Goal: Task Accomplishment & Management: Manage account settings

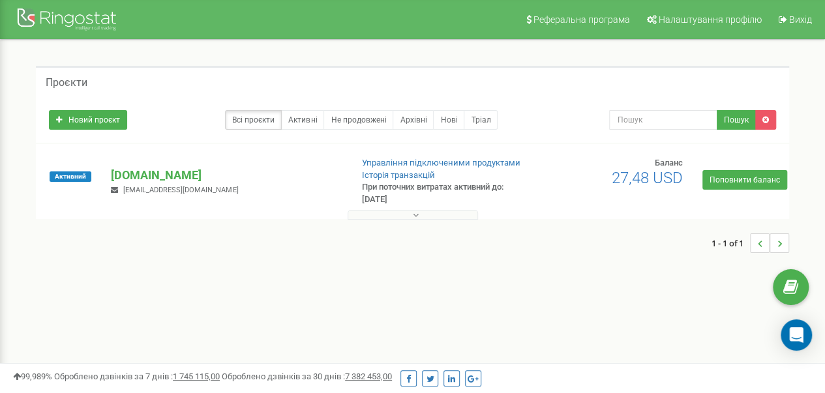
click at [423, 214] on button at bounding box center [412, 215] width 130 height 10
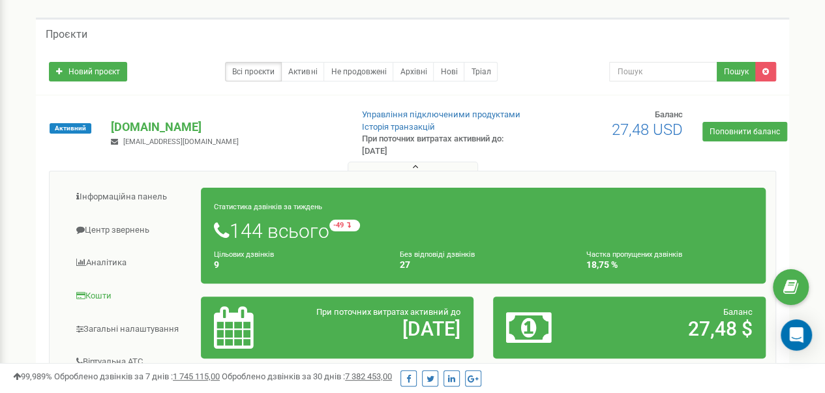
scroll to position [130, 0]
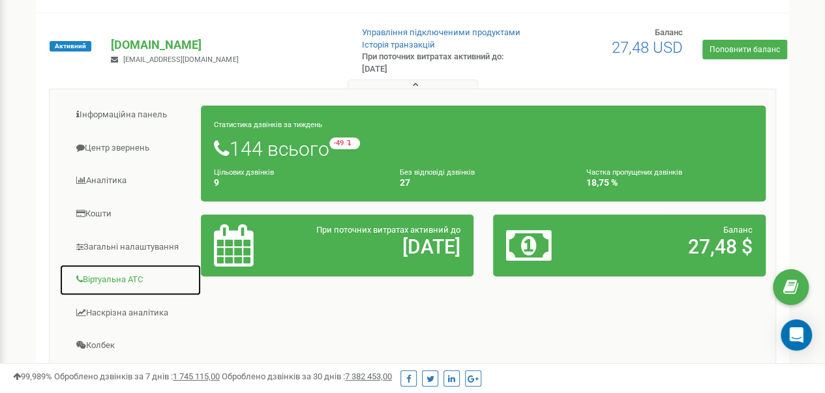
click at [124, 274] on link "Віртуальна АТС" at bounding box center [130, 280] width 142 height 32
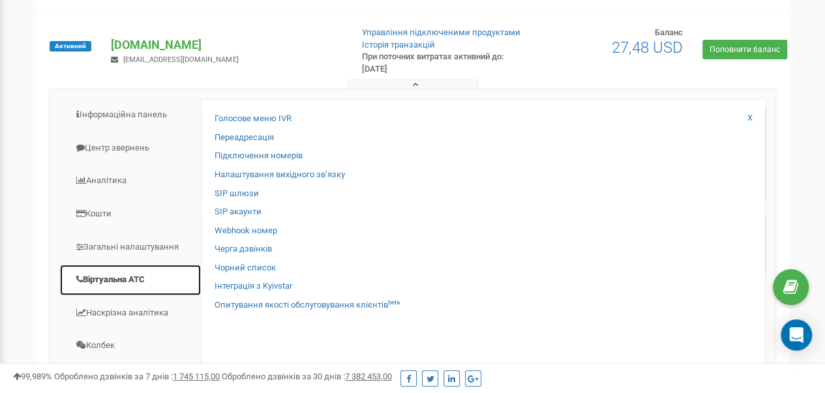
scroll to position [196, 0]
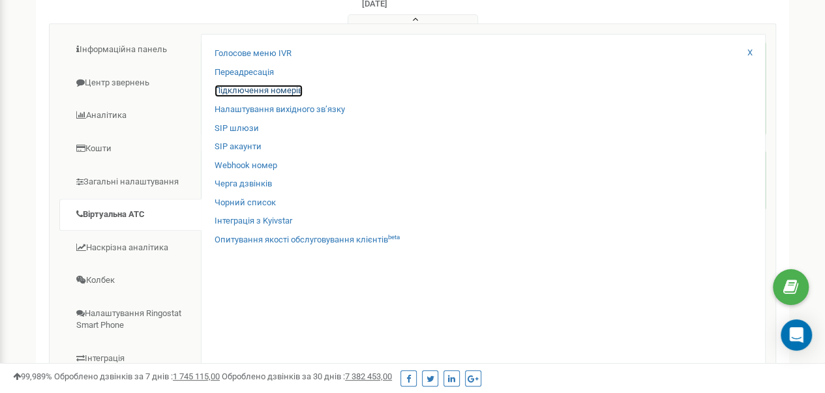
click at [274, 88] on link "Підключення номерів" at bounding box center [258, 91] width 88 height 12
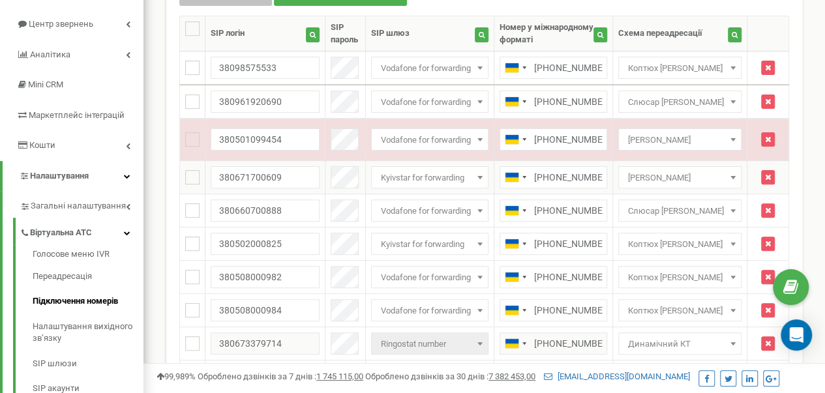
scroll to position [196, 0]
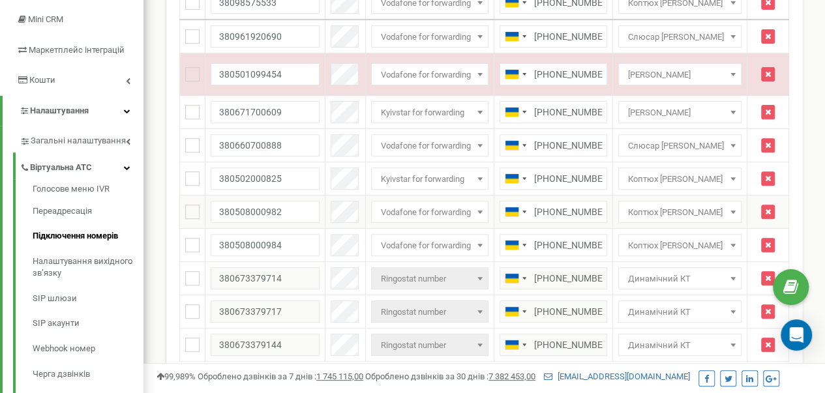
click at [739, 220] on span at bounding box center [732, 211] width 13 height 17
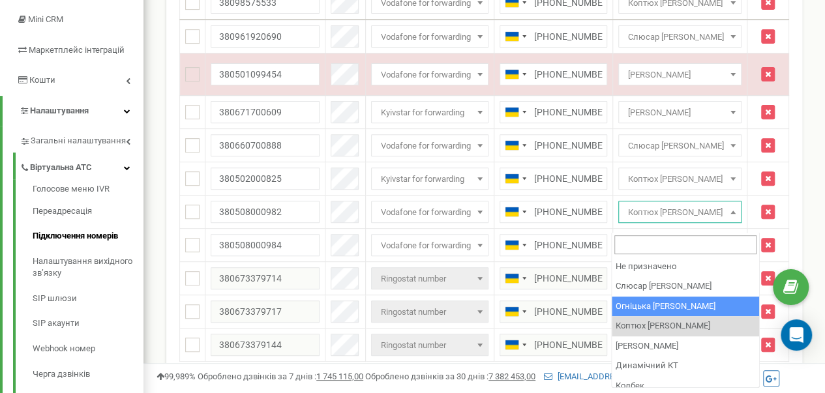
scroll to position [49, 0]
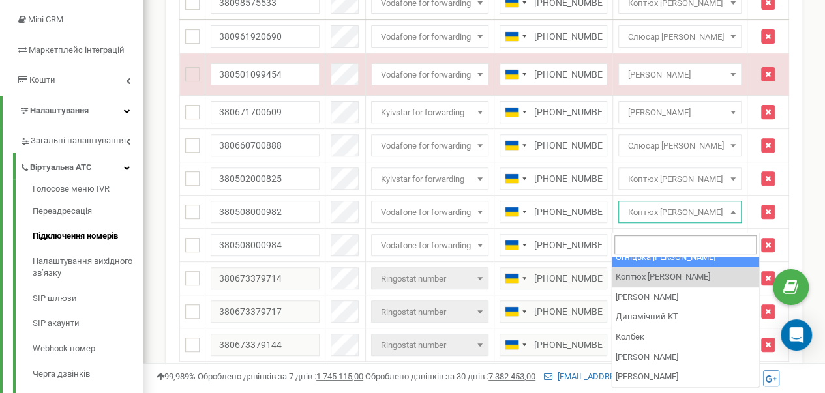
click at [810, 86] on div "Вхідні номери для проєкту timber-trade.com.ua Масові операції У мене немає SIP …" at bounding box center [483, 176] width 655 height 598
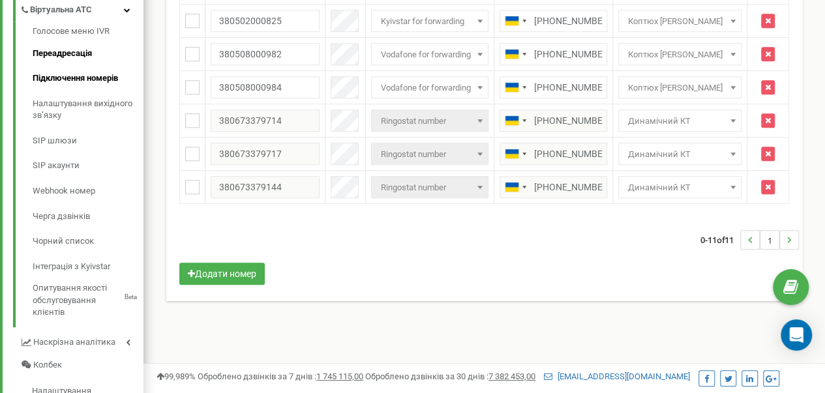
scroll to position [326, 0]
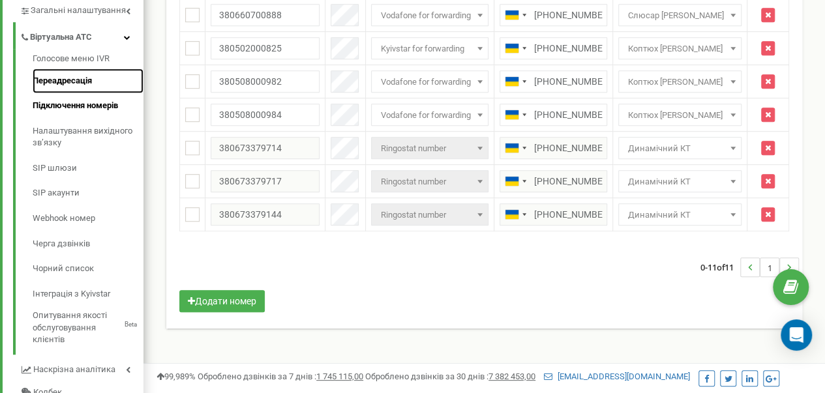
click at [68, 80] on link "Переадресація" at bounding box center [88, 80] width 111 height 25
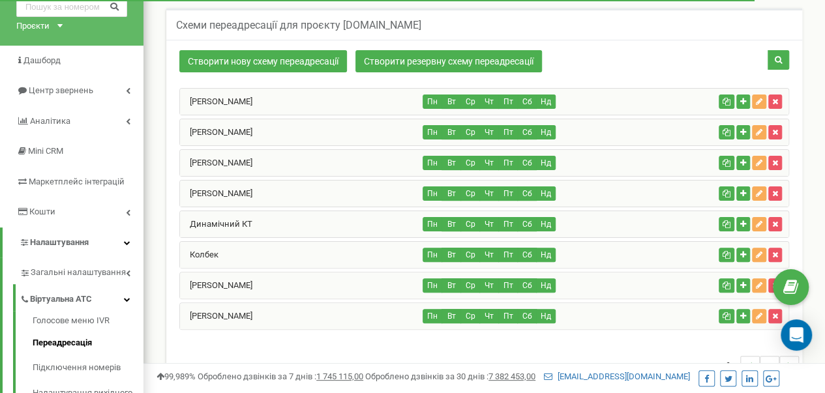
scroll to position [66, 0]
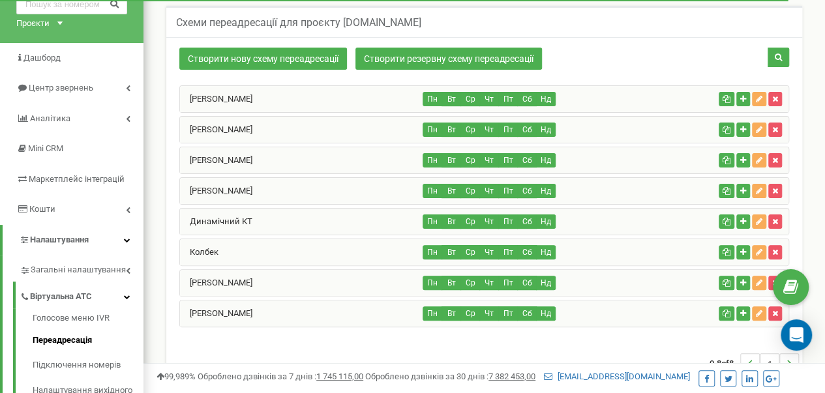
click at [304, 304] on div "Сайкевич Роман" at bounding box center [301, 314] width 243 height 26
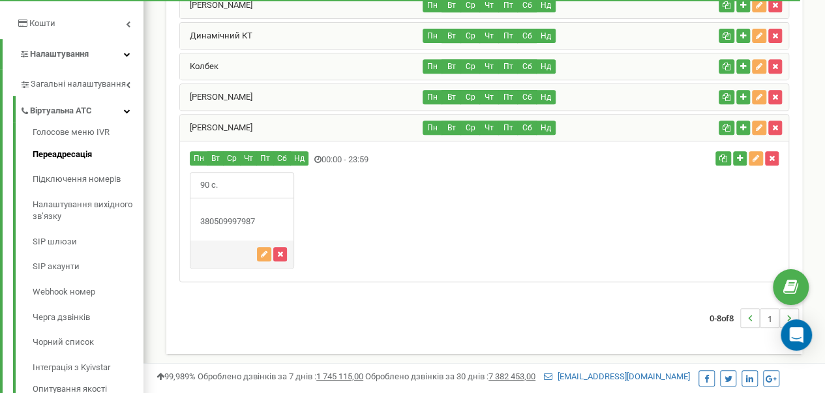
scroll to position [262, 0]
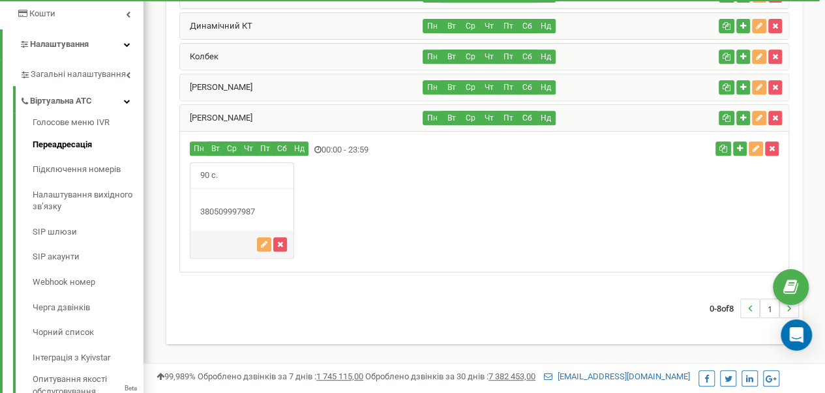
click at [297, 111] on div "Сайкевич Роман" at bounding box center [301, 118] width 243 height 26
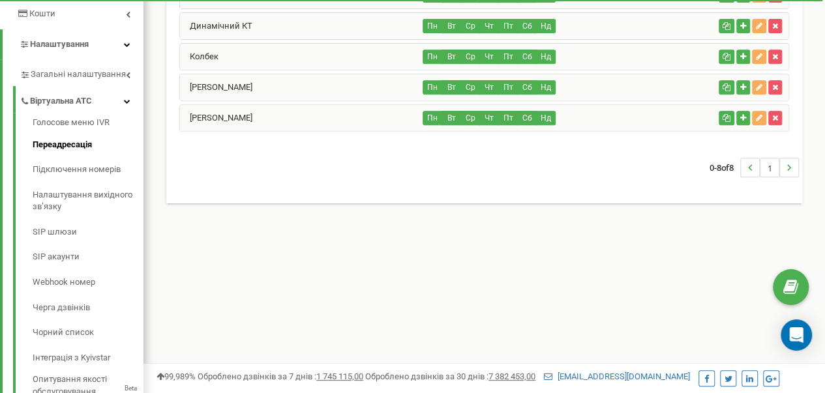
click at [305, 80] on div "[PERSON_NAME]" at bounding box center [301, 87] width 243 height 26
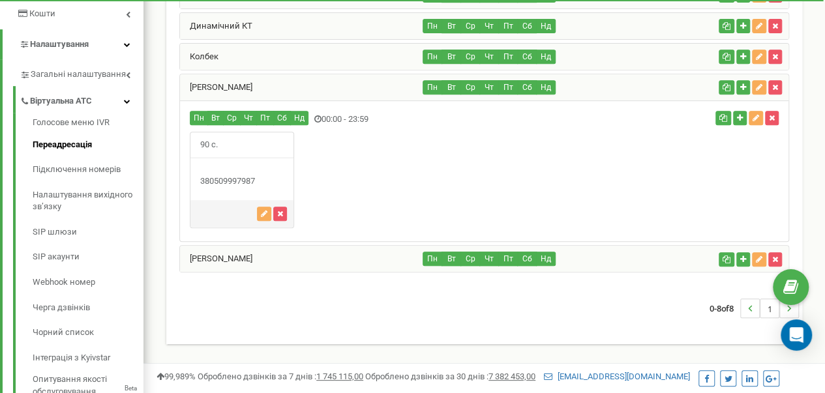
click at [305, 86] on div "[PERSON_NAME]" at bounding box center [301, 87] width 243 height 26
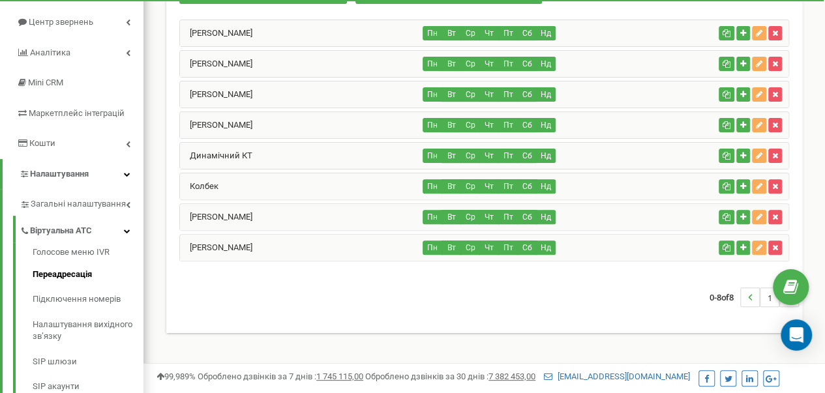
scroll to position [132, 0]
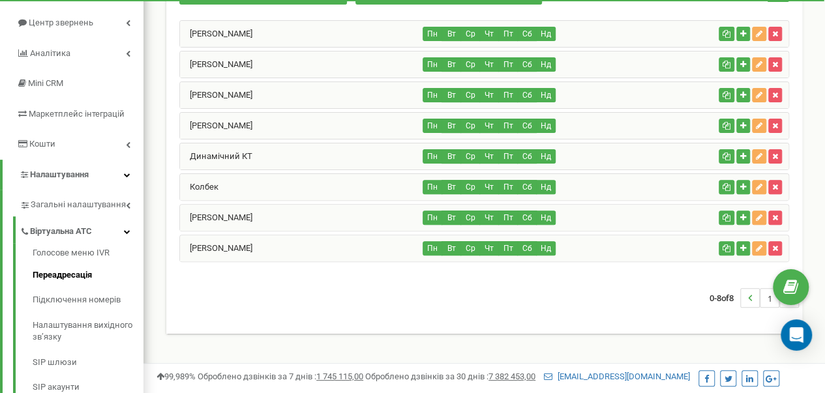
click at [270, 93] on div "Коптюх [PERSON_NAME]" at bounding box center [301, 95] width 243 height 26
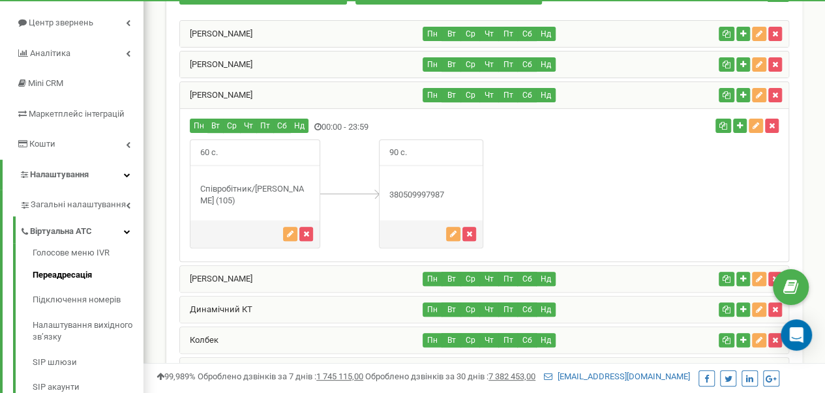
click at [270, 97] on div "Коптюх [PERSON_NAME]" at bounding box center [301, 95] width 243 height 26
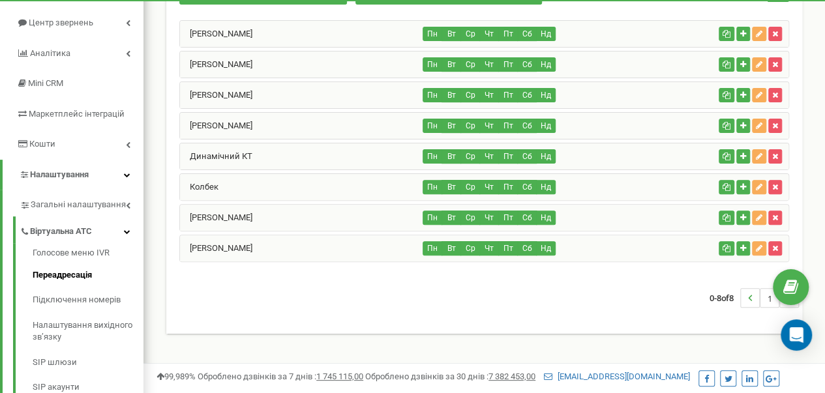
drag, startPoint x: 266, startPoint y: 93, endPoint x: 673, endPoint y: 89, distance: 406.8
click at [673, 89] on div "Пн Вт Ср Чт Пт Сб Нд" at bounding box center [568, 95] width 290 height 14
click at [690, 97] on div "Пн Вт Ср Чт Пт Сб Нд" at bounding box center [568, 95] width 290 height 14
click at [728, 92] on icon "button" at bounding box center [726, 95] width 8 height 8
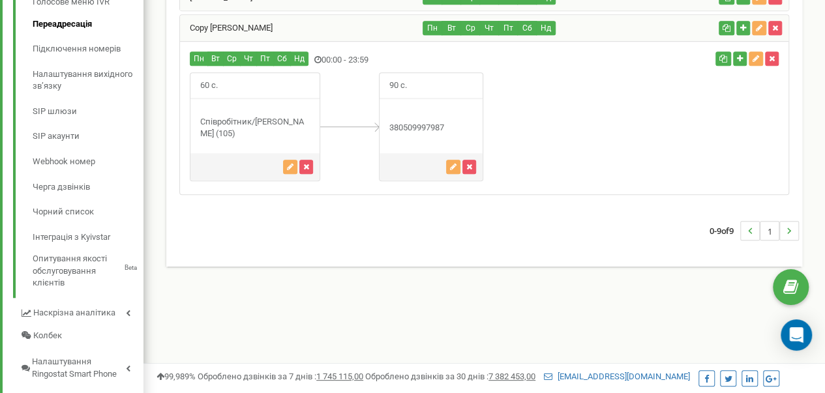
scroll to position [353, 0]
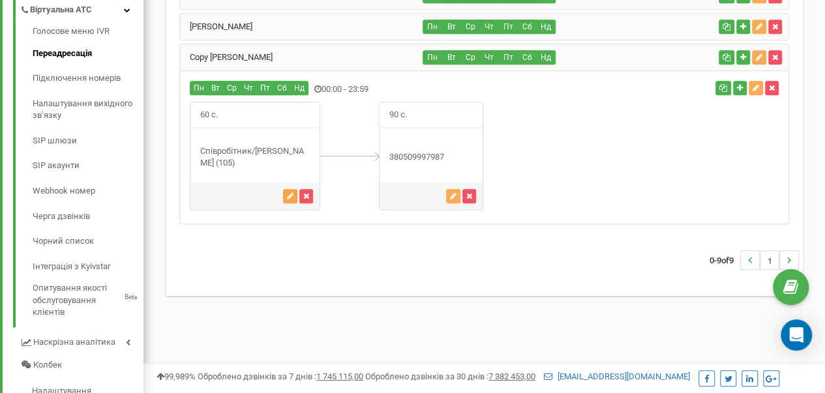
click at [295, 192] on button "button" at bounding box center [290, 196] width 14 height 14
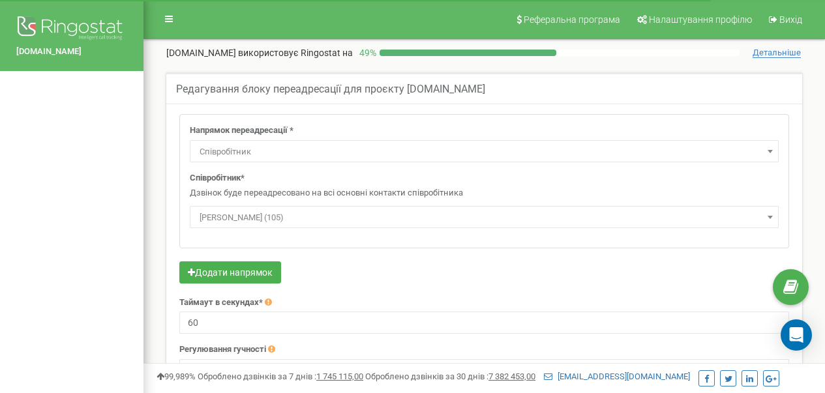
select select "Employee"
select select "436291"
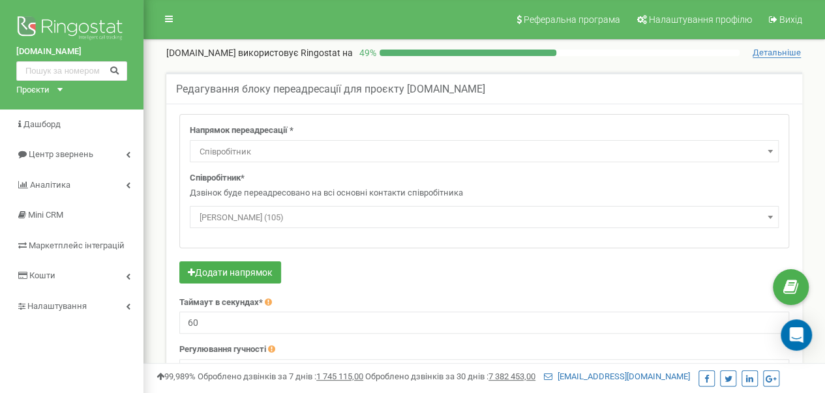
click at [279, 219] on span "[PERSON_NAME] (105)" at bounding box center [484, 218] width 580 height 18
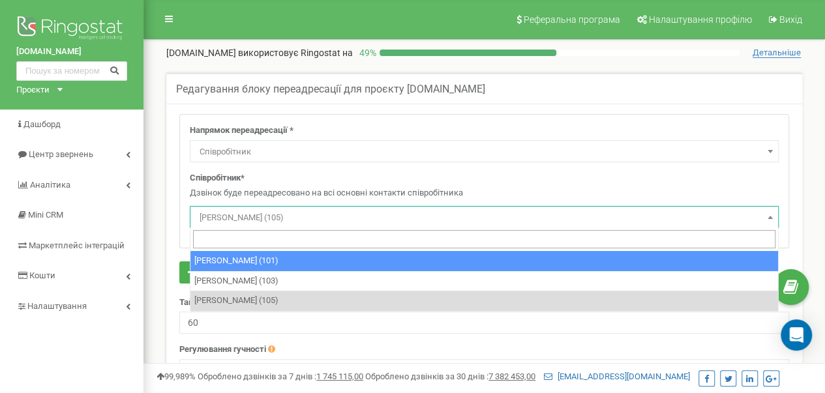
click at [567, 190] on p "Дзвінок буде переадресовано на всі основні контакти співробітника" at bounding box center [484, 193] width 589 height 12
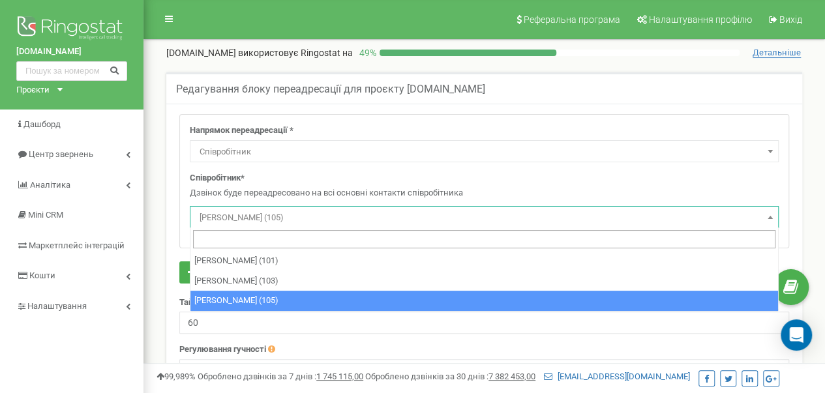
click at [321, 221] on span "[PERSON_NAME] (105)" at bounding box center [484, 218] width 580 height 18
click at [317, 218] on span "[PERSON_NAME] (105)" at bounding box center [484, 218] width 580 height 18
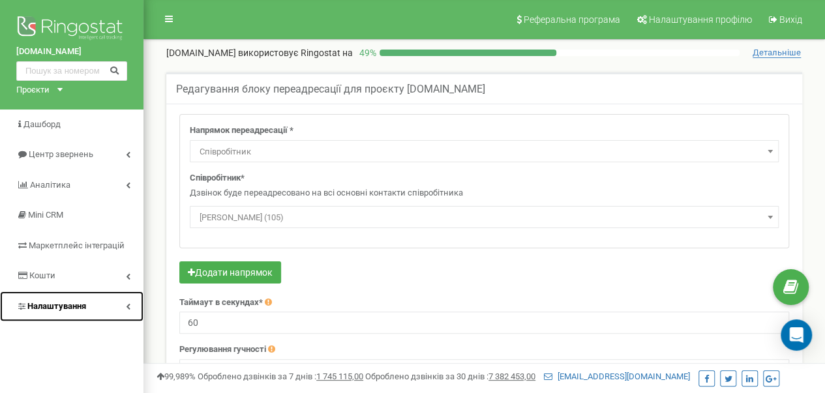
click at [55, 306] on span "Налаштування" at bounding box center [56, 306] width 59 height 10
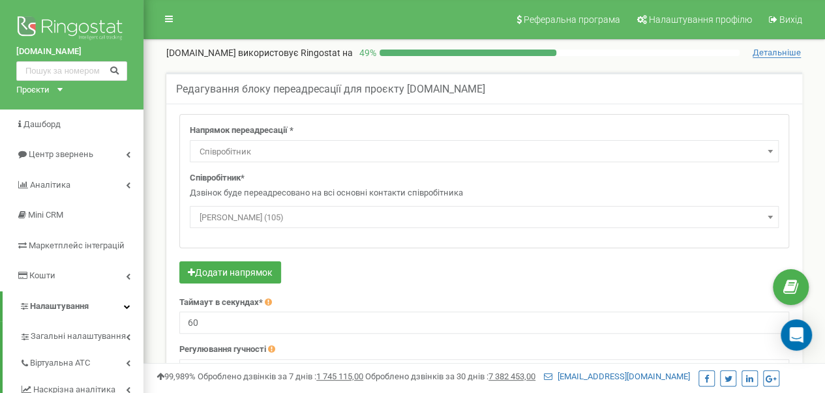
click at [282, 206] on span "[PERSON_NAME] (105)" at bounding box center [484, 217] width 589 height 22
select select "Employee"
select select "436291"
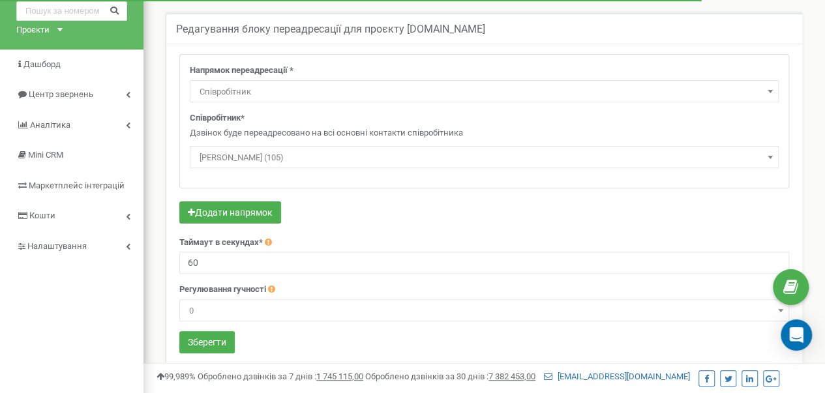
scroll to position [130, 0]
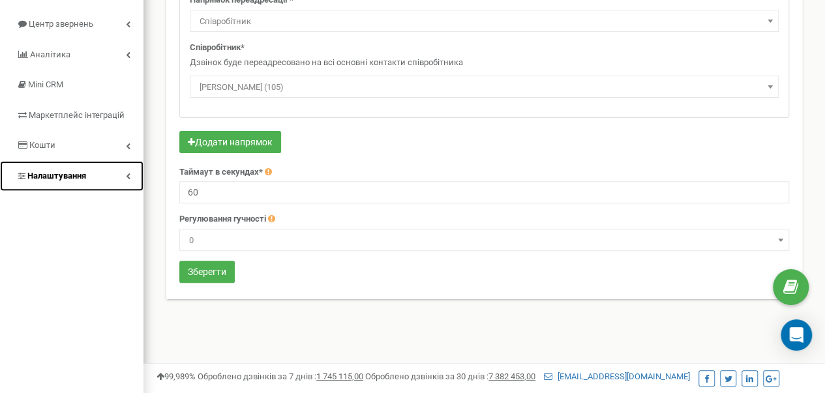
click at [83, 183] on link "Налаштування" at bounding box center [71, 176] width 143 height 31
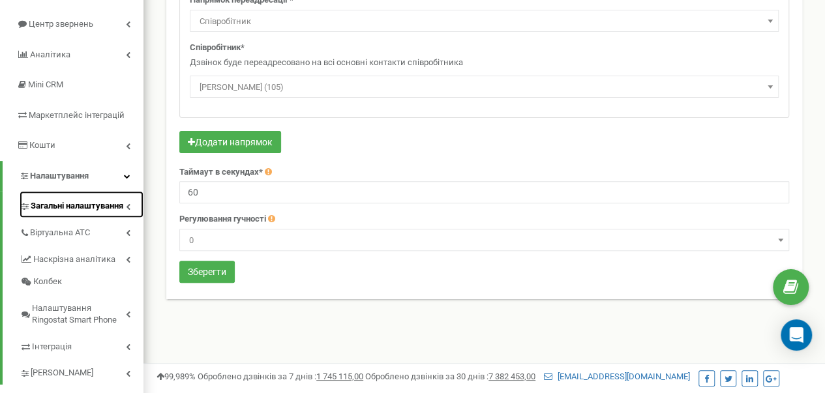
click at [71, 208] on span "Загальні налаштування" at bounding box center [77, 206] width 93 height 12
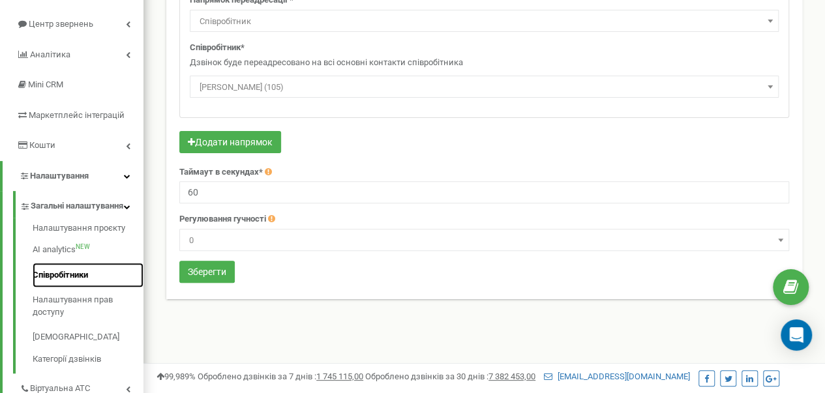
click at [70, 282] on link "Співробітники" at bounding box center [88, 275] width 111 height 25
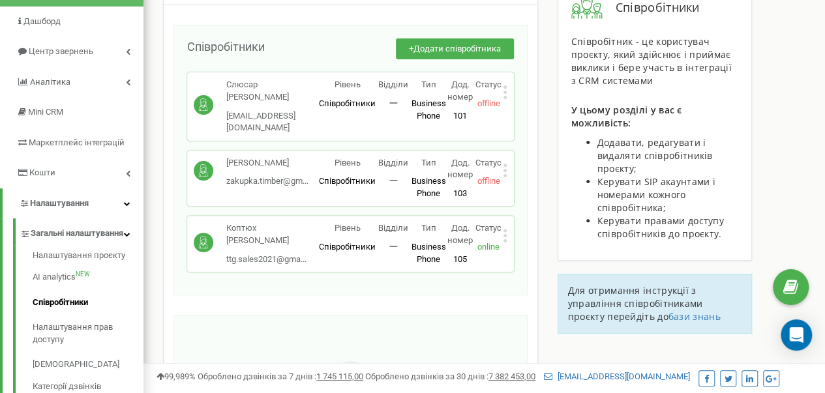
scroll to position [130, 0]
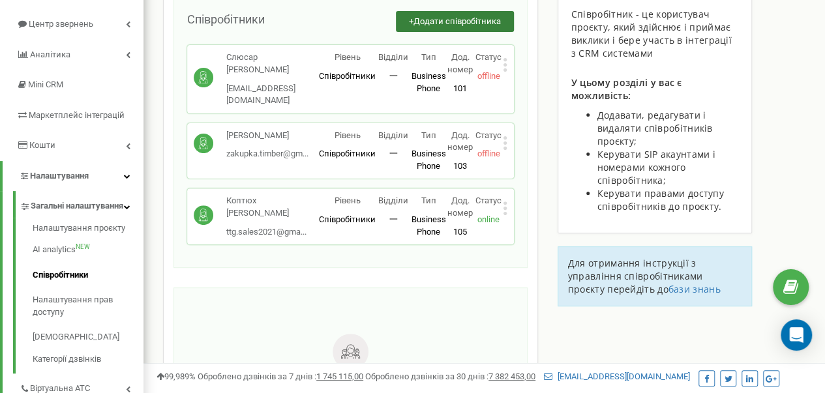
click at [476, 25] on span "Додати співробітника" at bounding box center [456, 21] width 87 height 10
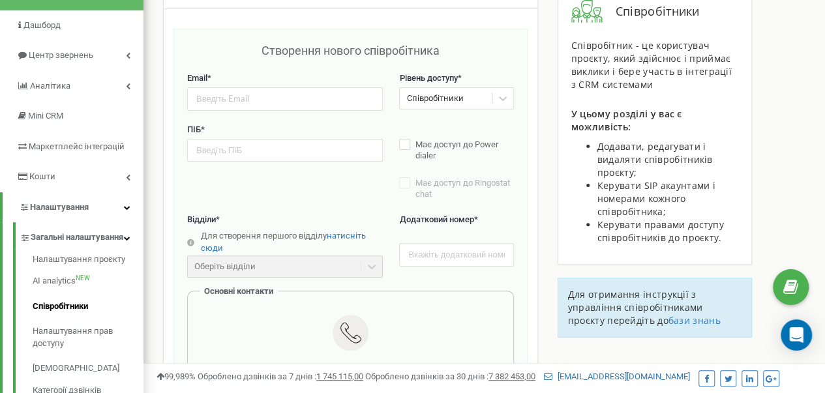
scroll to position [0, 0]
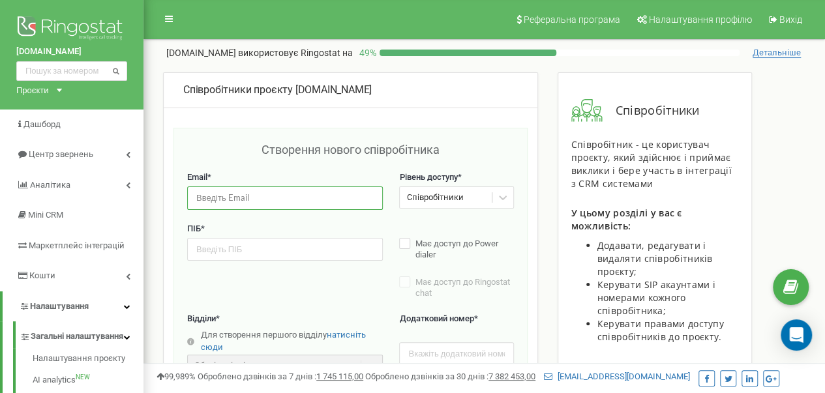
click at [276, 200] on input "email" at bounding box center [285, 197] width 196 height 23
paste input "[EMAIL_ADDRESS][DOMAIN_NAME]"
type input "[EMAIL_ADDRESS][DOMAIN_NAME]"
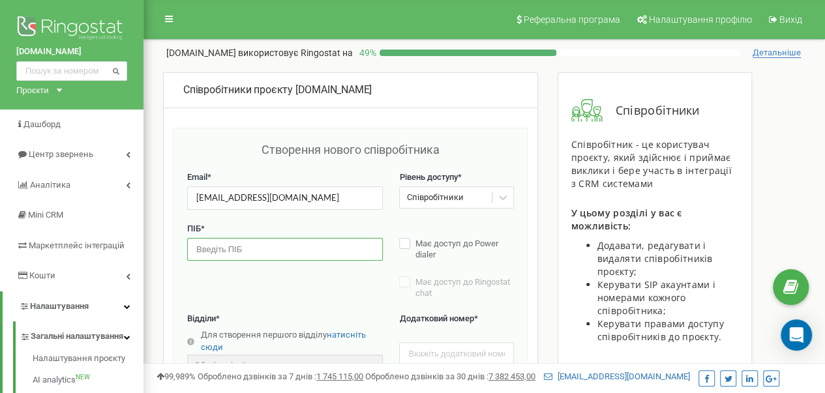
click at [231, 248] on input "text" at bounding box center [285, 249] width 196 height 23
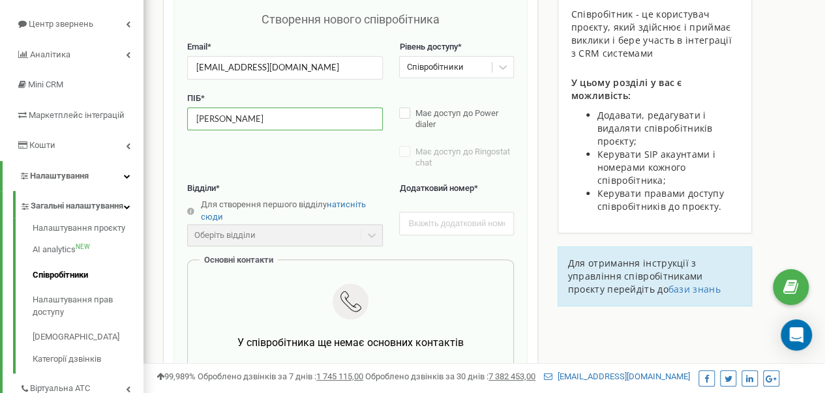
scroll to position [196, 0]
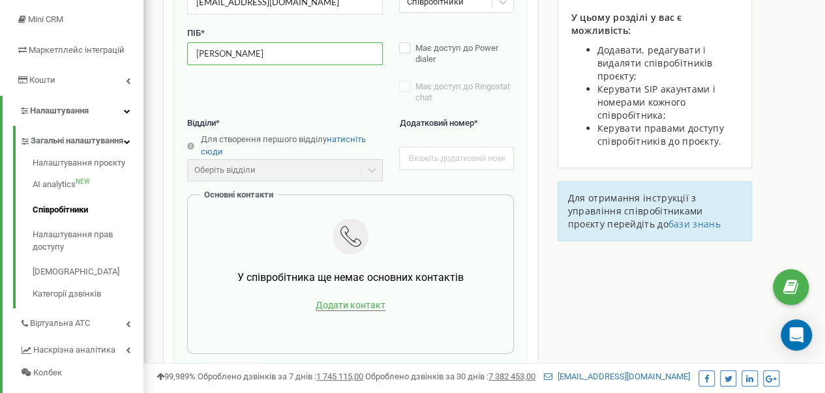
type input "[PERSON_NAME]"
click at [341, 306] on span "Додати контакт" at bounding box center [351, 305] width 70 height 11
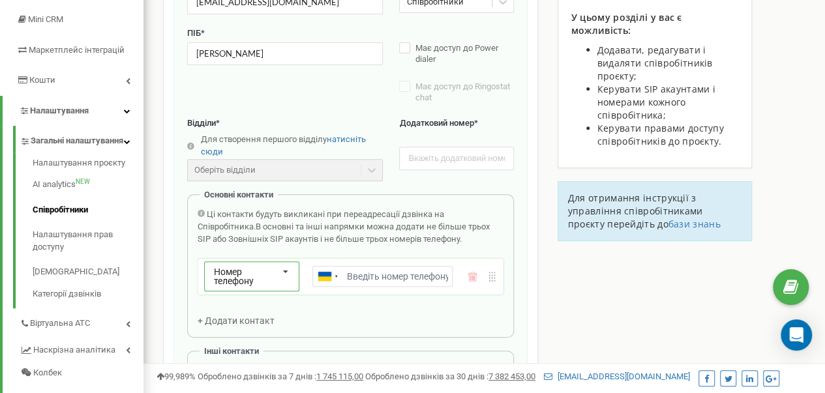
click at [284, 272] on icon at bounding box center [284, 272] width 23 height 21
click at [240, 316] on div "SIP" at bounding box center [252, 319] width 94 height 19
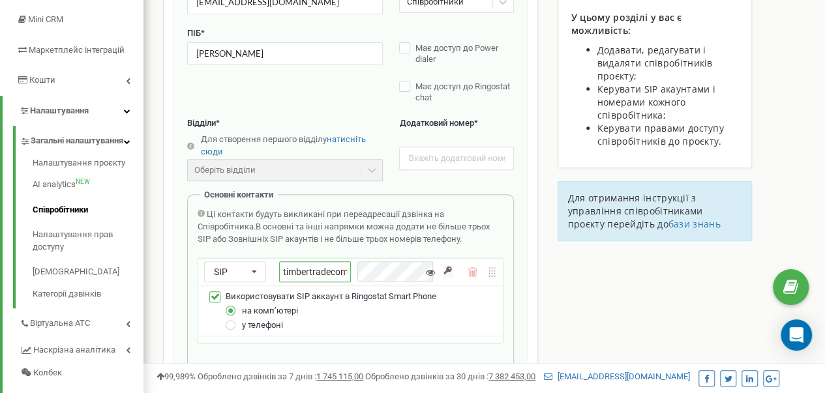
click at [347, 269] on input "timbertradecomua_" at bounding box center [315, 271] width 72 height 21
paste input "[EMAIL_ADDRESS][DOMAIN_NAME]"
click at [351, 269] on input "timbertradecomua_" at bounding box center [315, 271] width 72 height 21
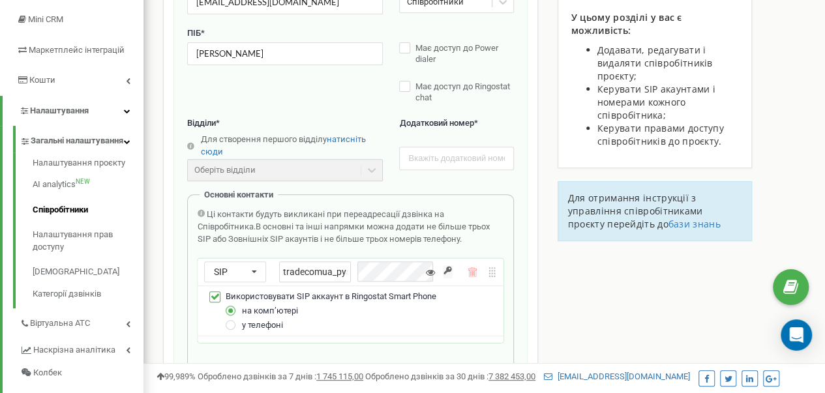
scroll to position [0, 31]
type input "timbertradecomua_pysko"
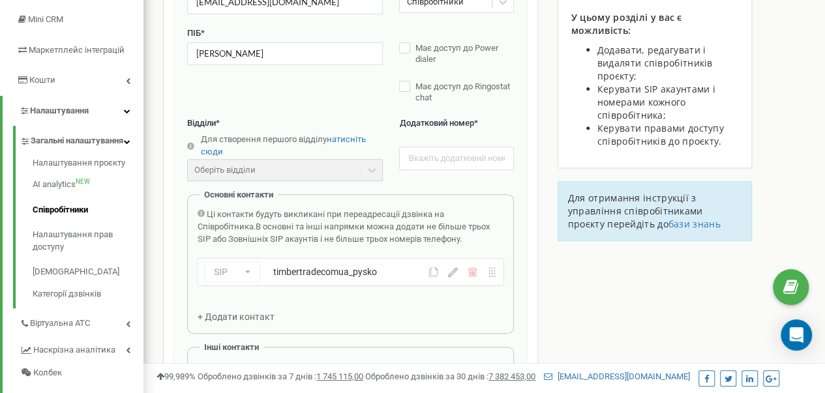
click at [586, 298] on div "Співробітники проєкту timber-trade.com.ua Створення нового співробітника Email …" at bounding box center [484, 390] width 662 height 1026
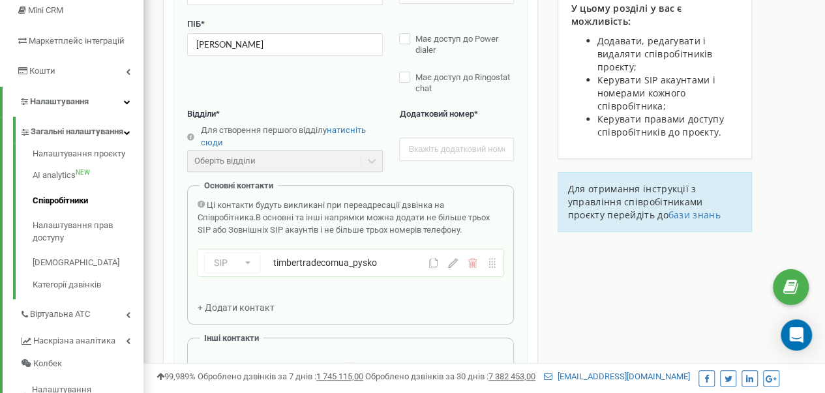
scroll to position [261, 0]
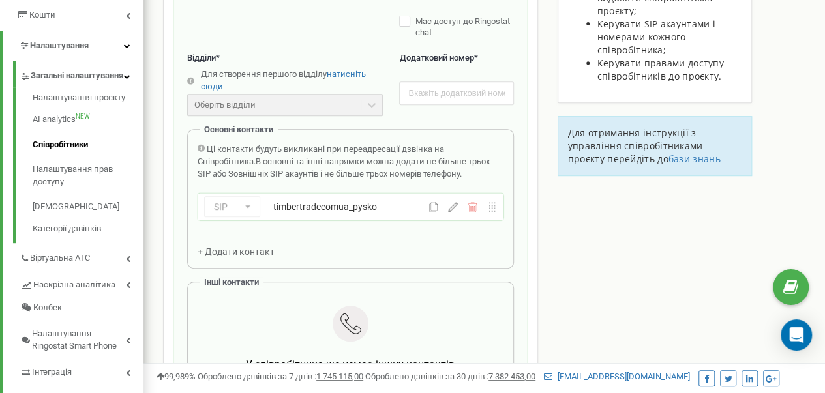
click at [227, 252] on span "+ Додати контакт" at bounding box center [236, 251] width 77 height 10
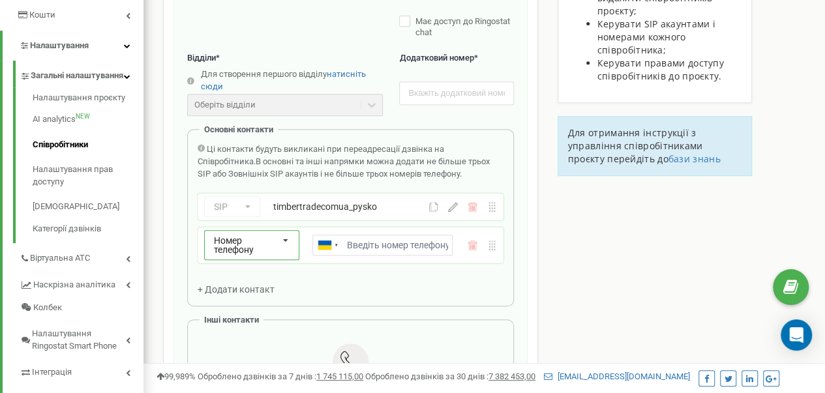
click at [273, 243] on div "Номер телефону" at bounding box center [247, 245] width 66 height 18
click at [232, 280] on div "SIP" at bounding box center [252, 287] width 94 height 19
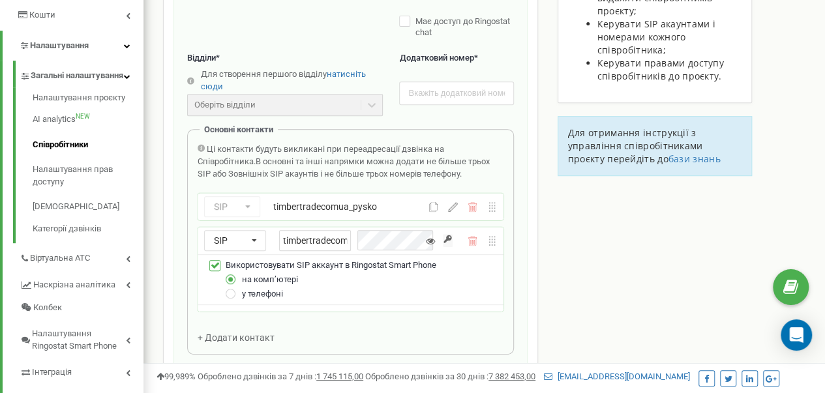
click at [359, 237] on div "timbertradecomua_" at bounding box center [359, 240] width 160 height 21
click at [346, 237] on input "timbertradecomua_" at bounding box center [315, 240] width 72 height 21
click at [343, 242] on input "timbertradecomua_" at bounding box center [315, 240] width 72 height 21
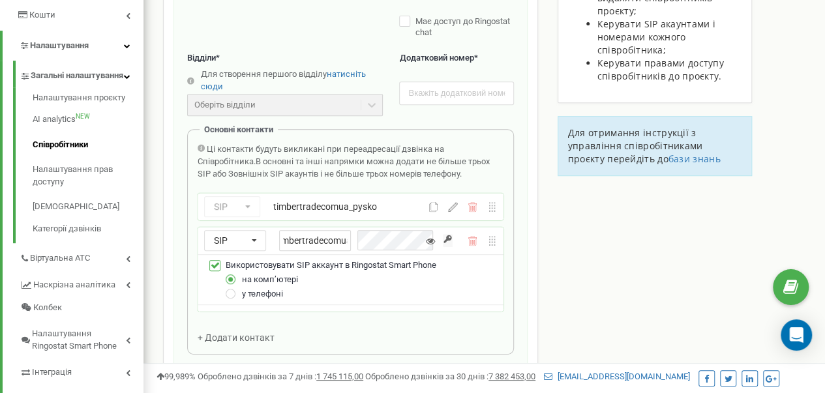
paste input "pysko_rspmob"
type input "timbertradecomua_pysko_rspmob"
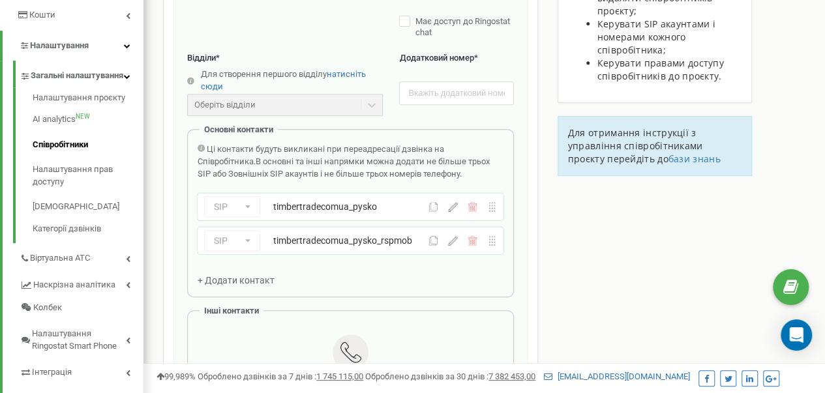
click at [605, 237] on div "Співробітники проєкту timber-trade.com.ua Створення нового співробітника Email …" at bounding box center [484, 339] width 662 height 1055
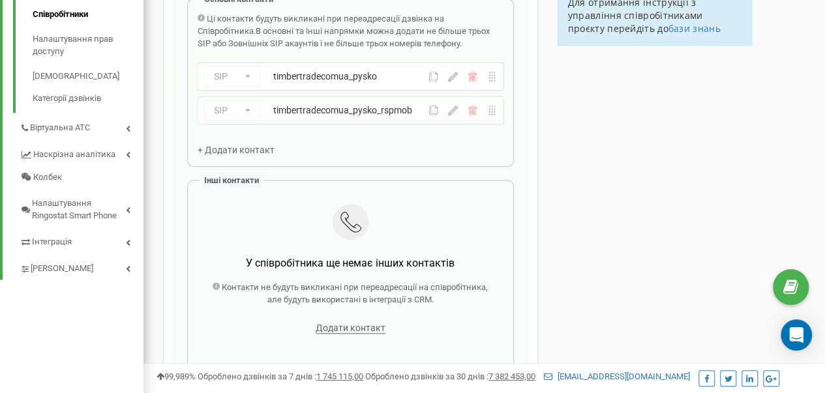
scroll to position [587, 0]
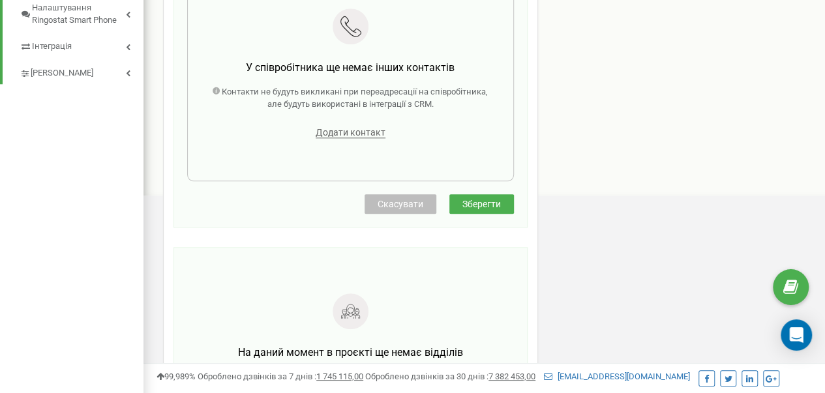
click at [479, 203] on span "Зберегти" at bounding box center [481, 204] width 38 height 10
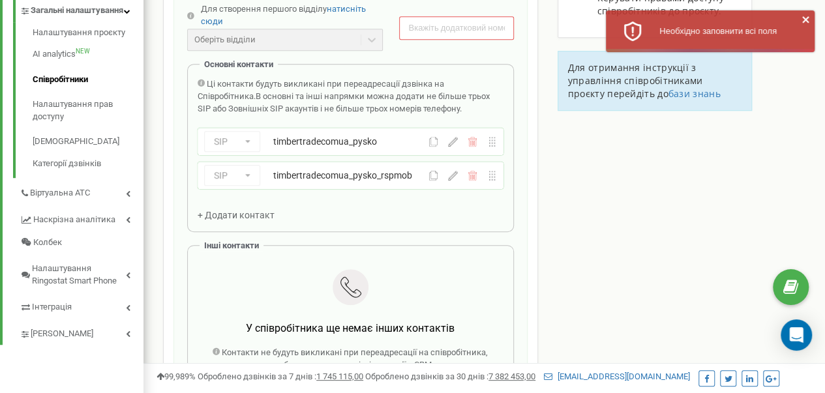
scroll to position [130, 0]
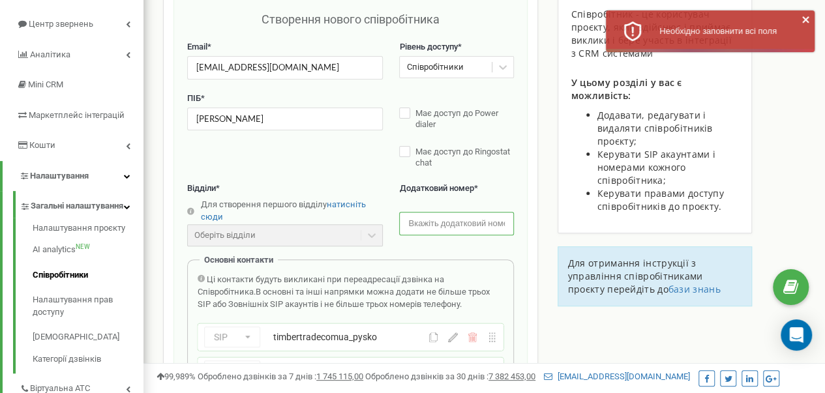
click at [458, 224] on input "text" at bounding box center [456, 223] width 114 height 23
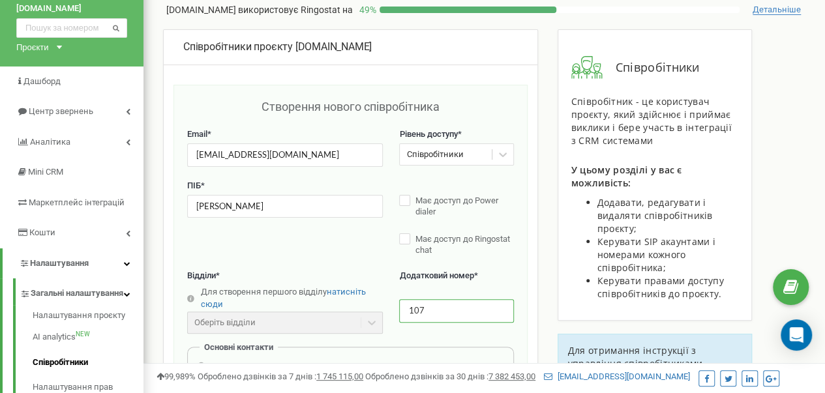
scroll to position [196, 0]
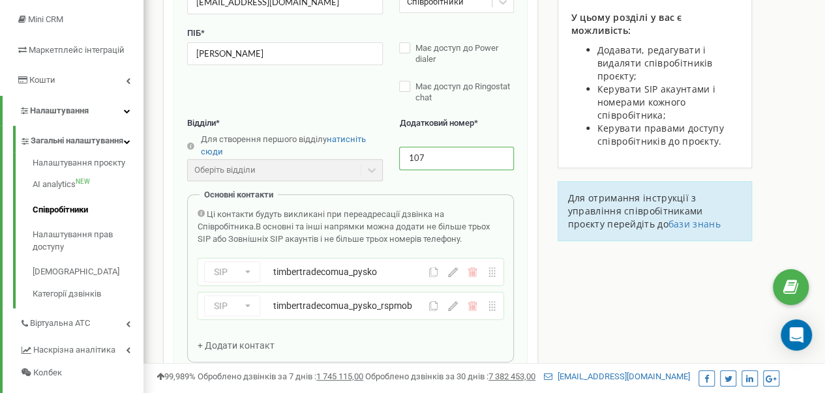
type input "107"
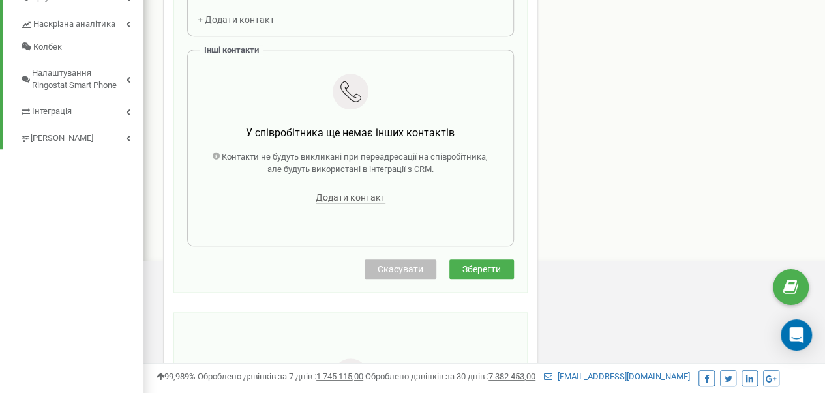
click at [482, 265] on span "Зберегти" at bounding box center [481, 269] width 38 height 10
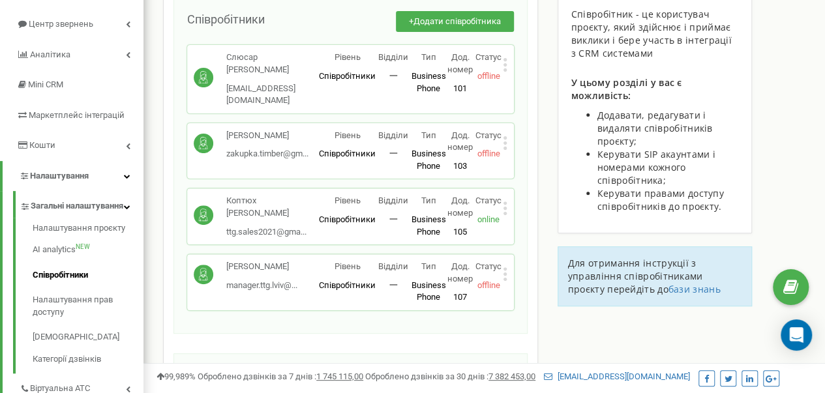
scroll to position [65, 0]
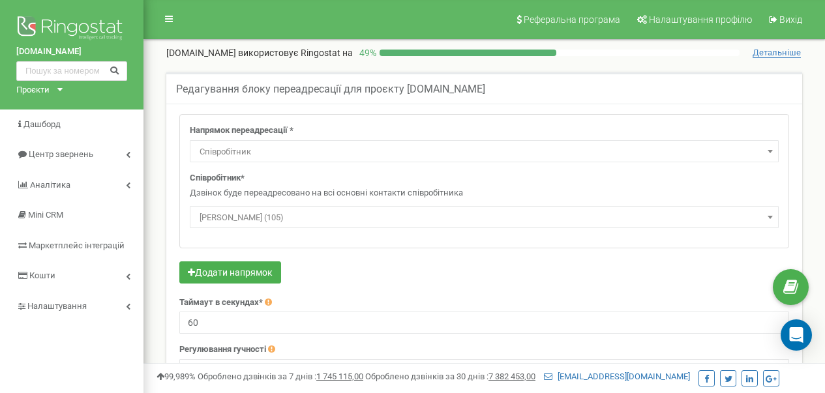
select select "Employee"
select select "436291"
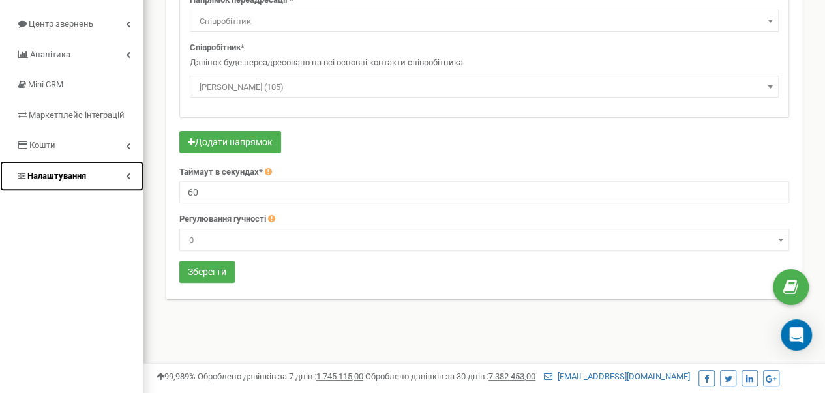
click at [65, 179] on span "Налаштування" at bounding box center [56, 176] width 59 height 10
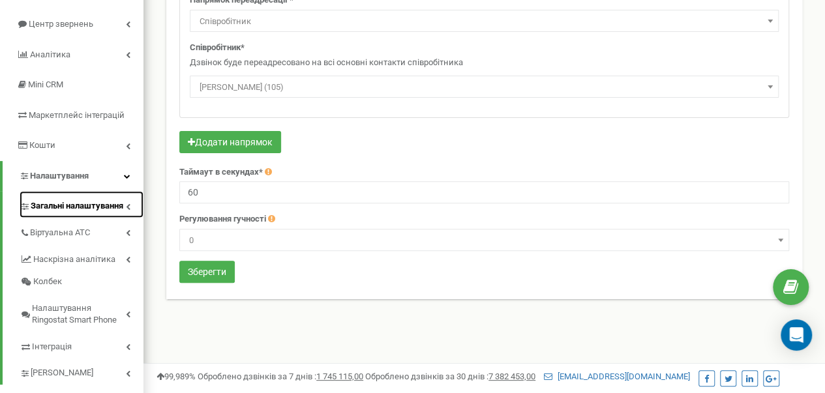
click at [55, 207] on span "Загальні налаштування" at bounding box center [77, 206] width 93 height 12
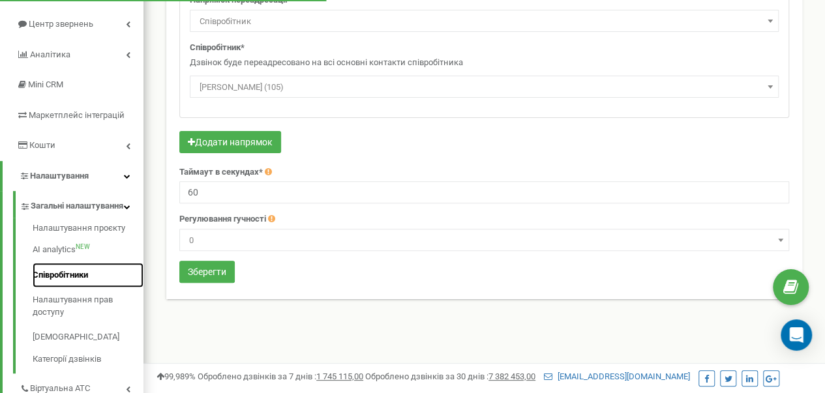
click at [68, 280] on link "Співробітники" at bounding box center [88, 275] width 111 height 25
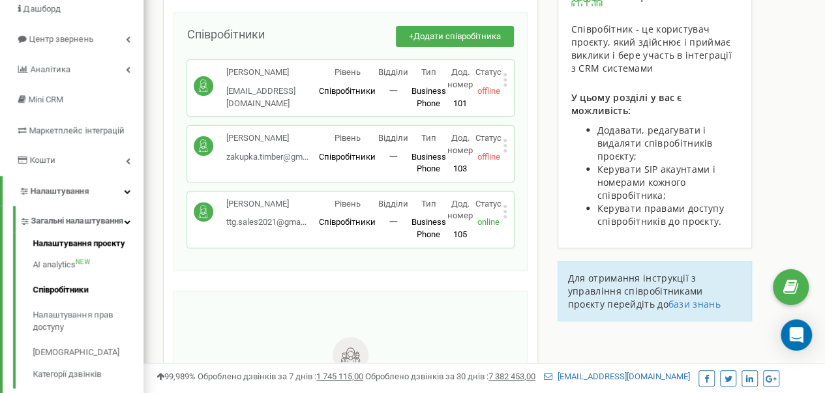
scroll to position [261, 0]
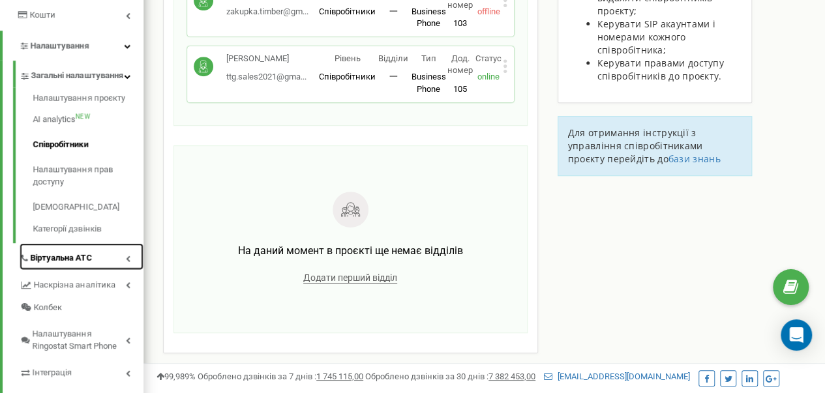
click at [68, 265] on span "Віртуальна АТС" at bounding box center [61, 258] width 62 height 12
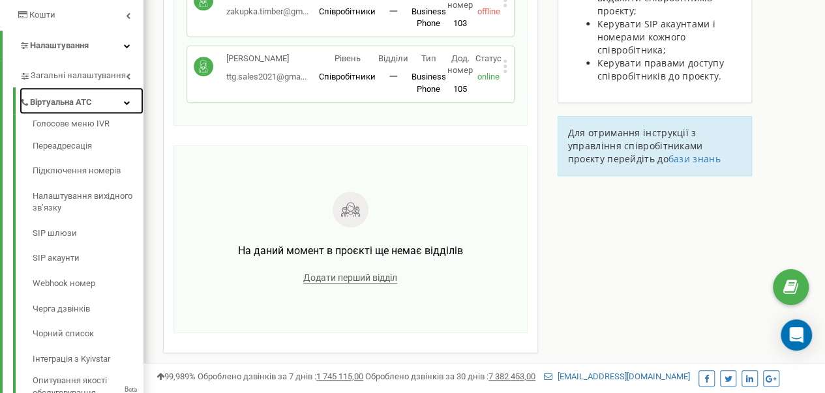
scroll to position [391, 0]
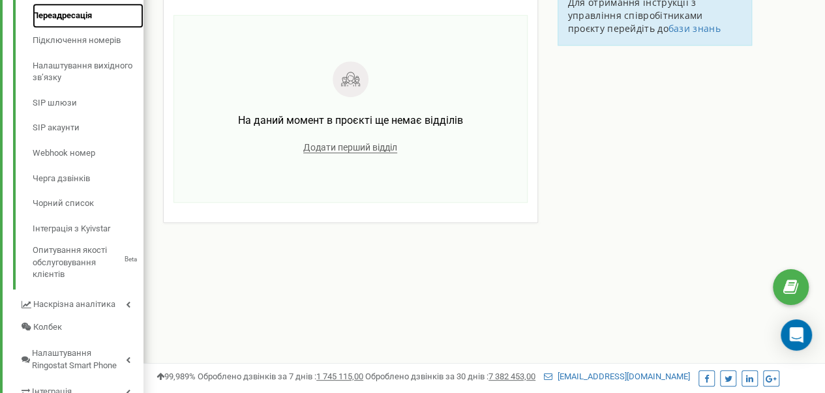
click at [68, 20] on link "Переадресація" at bounding box center [88, 15] width 111 height 25
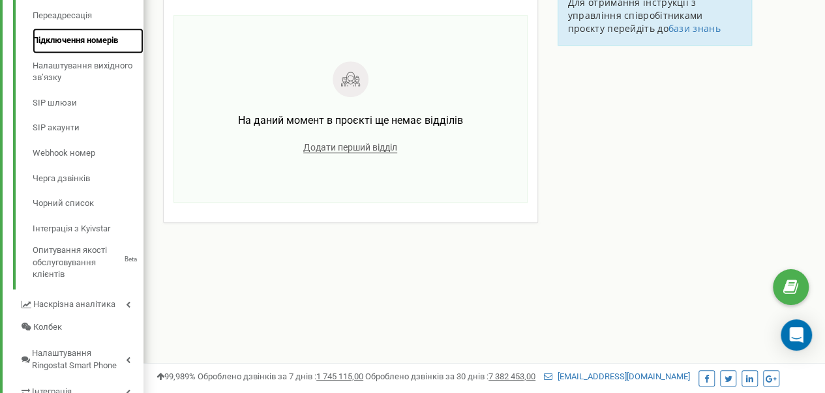
click at [78, 41] on link "Підключення номерів" at bounding box center [88, 40] width 111 height 25
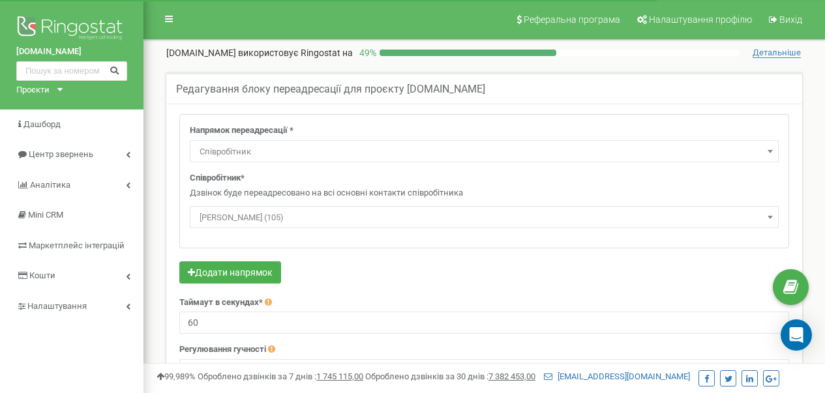
select select "Employee"
click at [287, 220] on span "Коптюх Ольга (105)" at bounding box center [484, 218] width 580 height 18
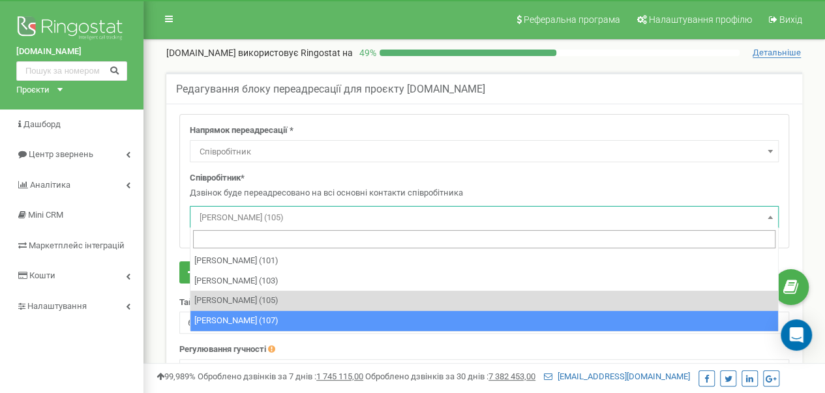
select select "496331"
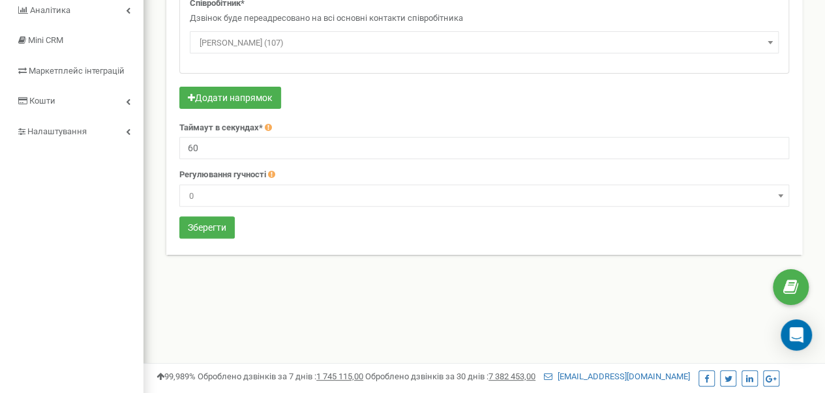
scroll to position [196, 0]
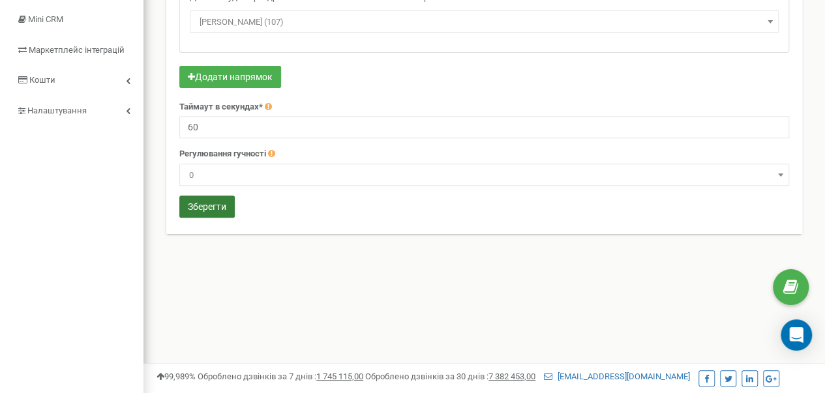
click at [220, 211] on button "Зберегти" at bounding box center [206, 207] width 55 height 22
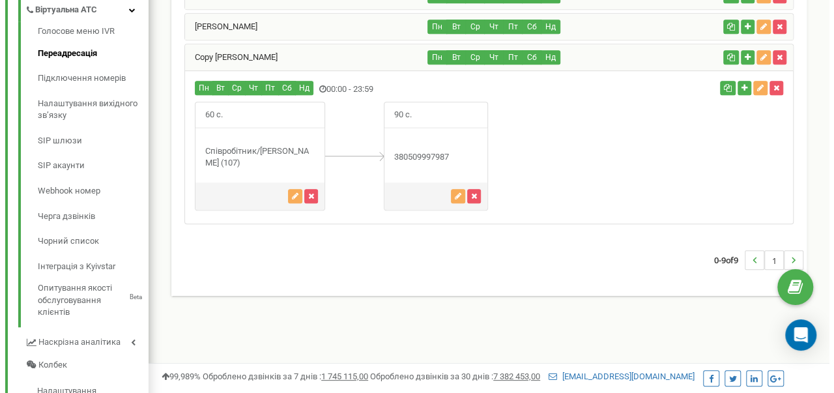
scroll to position [288, 0]
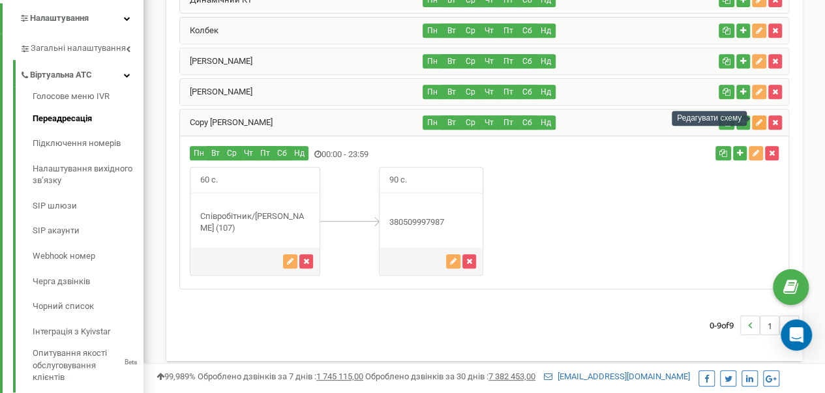
click at [759, 119] on icon "button" at bounding box center [759, 123] width 7 height 8
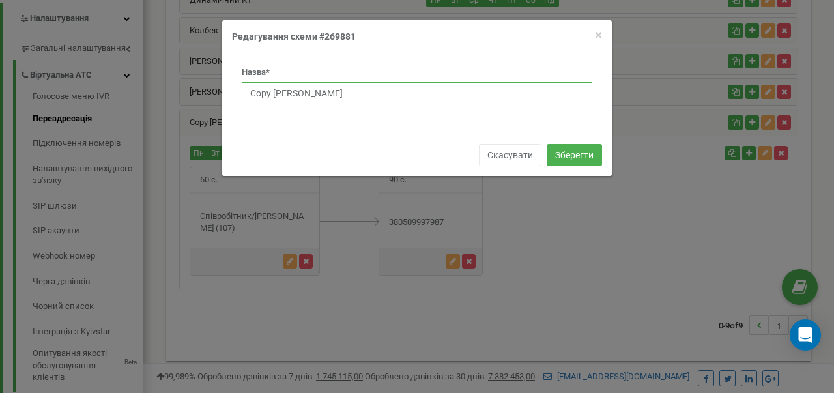
drag, startPoint x: 350, startPoint y: 95, endPoint x: 126, endPoint y: 88, distance: 223.7
click at [206, 95] on div "× Close Редагування схеми #269881 Назва* Copy [PERSON_NAME] Скасувати Зберегти" at bounding box center [417, 196] width 834 height 393
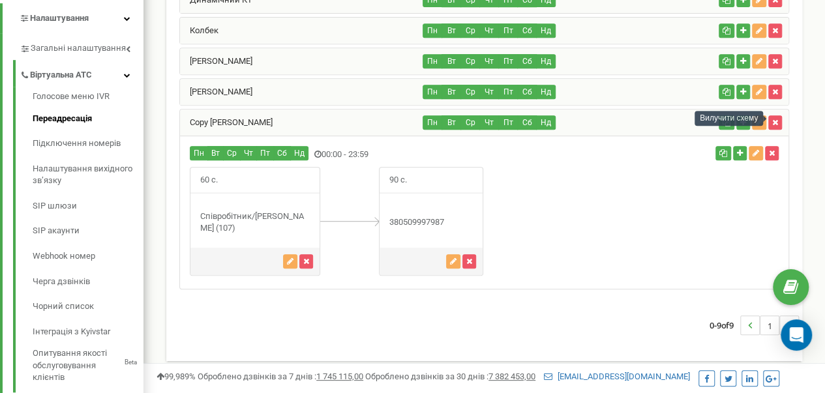
click at [760, 117] on div "Вилучити схему" at bounding box center [728, 118] width 68 height 15
click at [759, 121] on icon "button" at bounding box center [759, 123] width 7 height 8
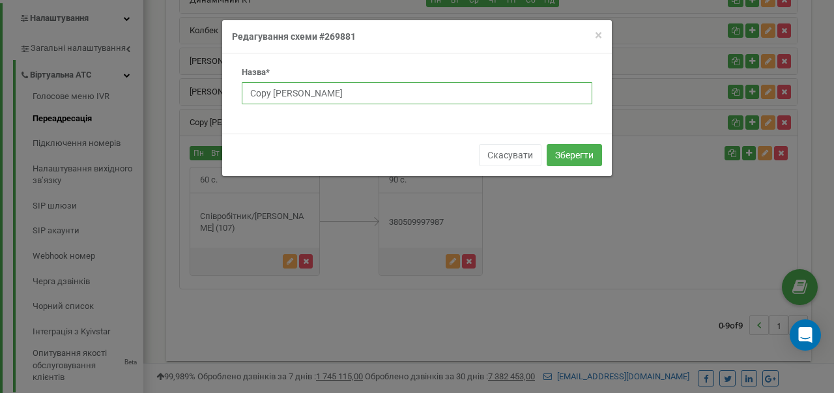
click at [383, 91] on input "Copy [PERSON_NAME]" at bounding box center [417, 93] width 351 height 22
type input "C"
type input "G"
type input "[PERSON_NAME]"
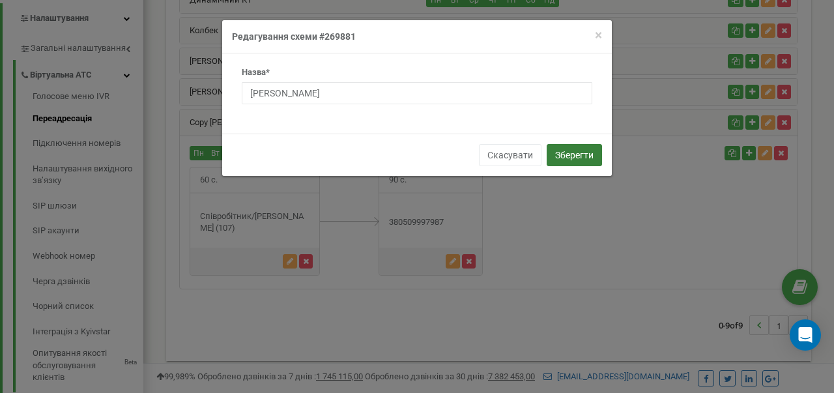
click at [577, 155] on button "Зберегти" at bounding box center [574, 155] width 55 height 22
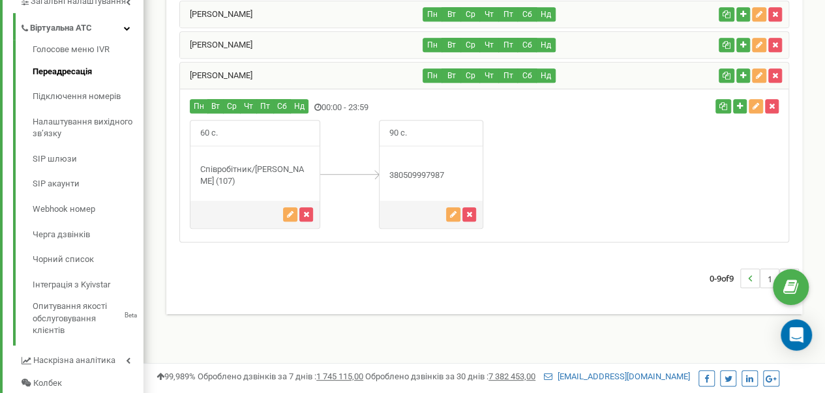
scroll to position [288, 0]
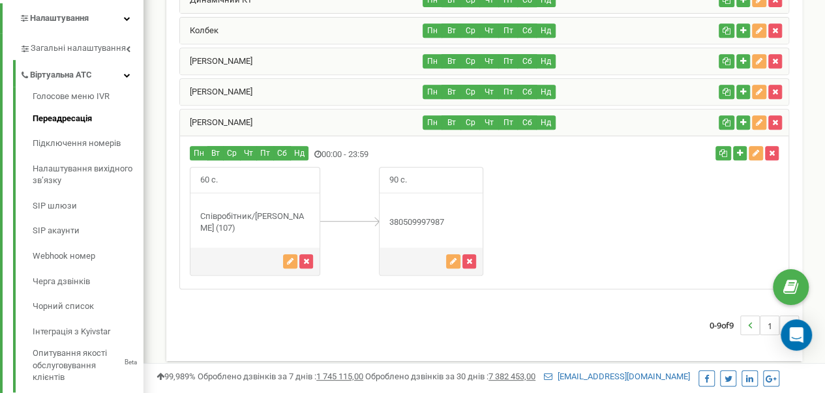
click at [336, 120] on div "[PERSON_NAME]" at bounding box center [301, 123] width 243 height 26
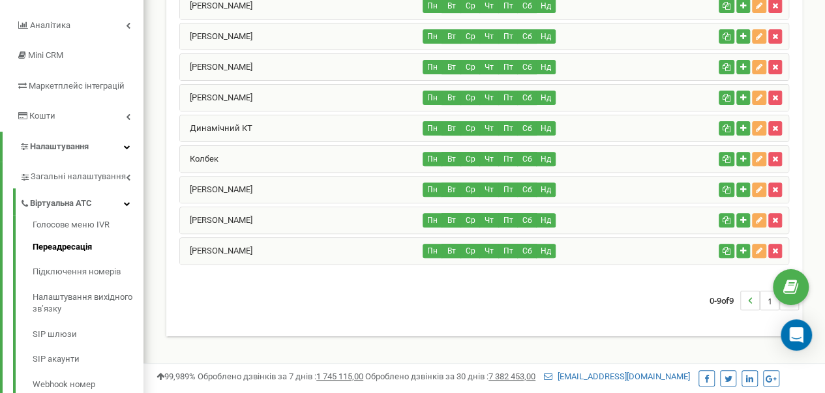
scroll to position [158, 0]
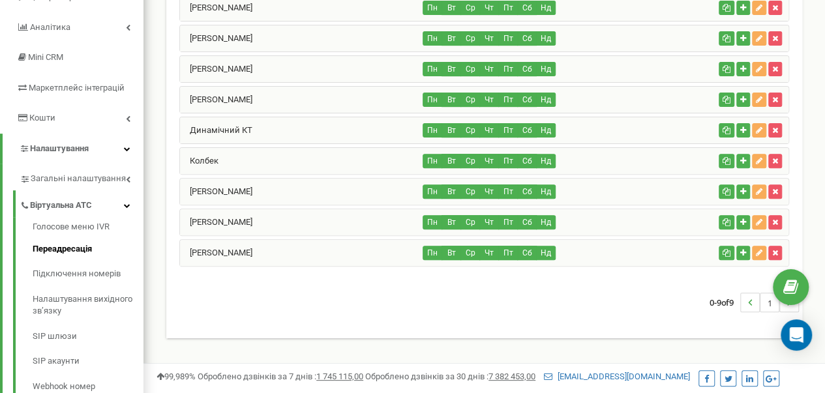
click at [289, 250] on div "[PERSON_NAME]" at bounding box center [301, 253] width 243 height 26
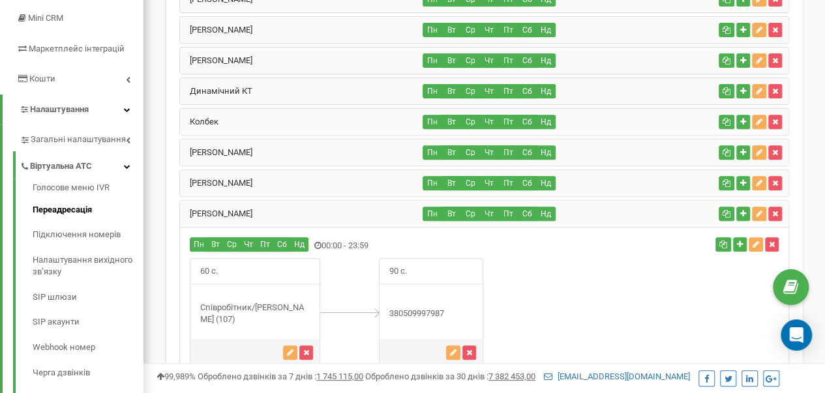
scroll to position [223, 0]
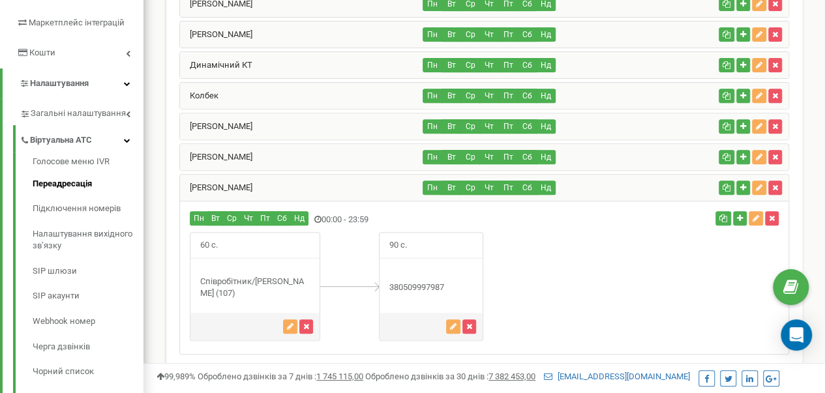
click at [304, 179] on div "[PERSON_NAME]" at bounding box center [301, 188] width 243 height 26
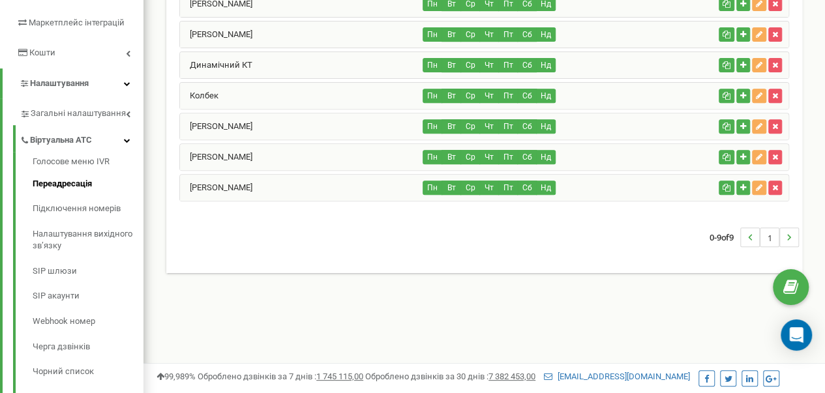
scroll to position [158, 0]
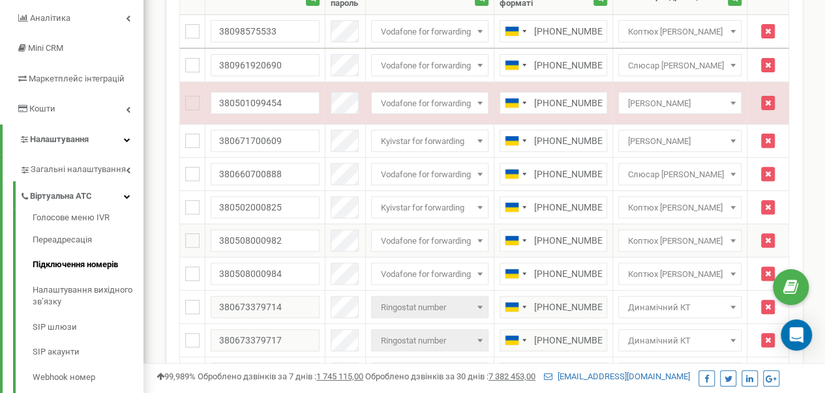
scroll to position [196, 0]
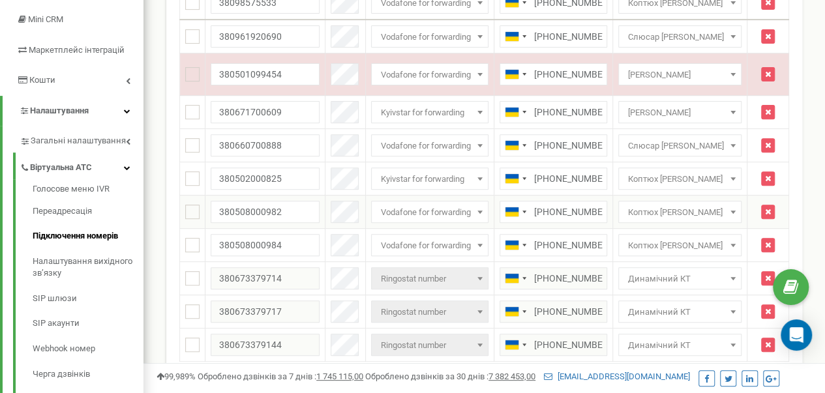
click at [739, 218] on span at bounding box center [732, 211] width 13 height 17
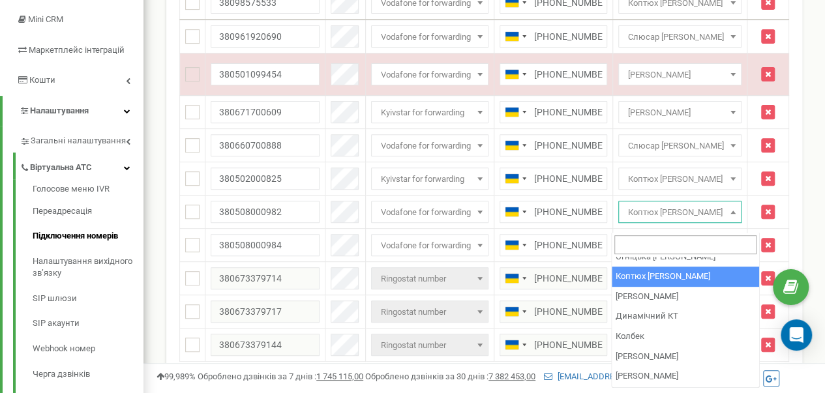
scroll to position [65, 0]
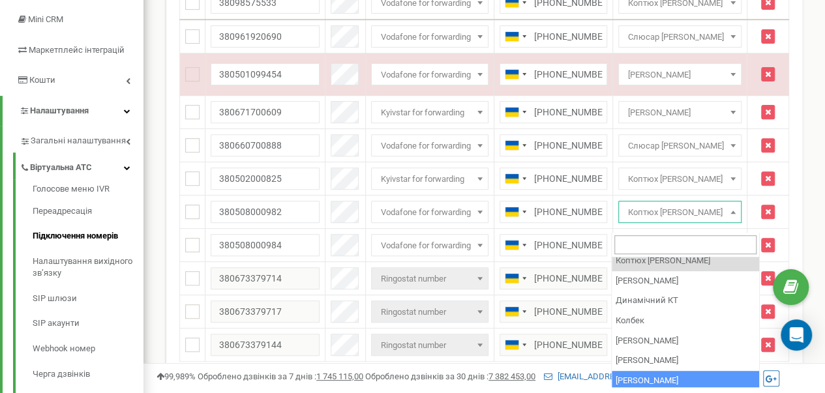
select select "269881"
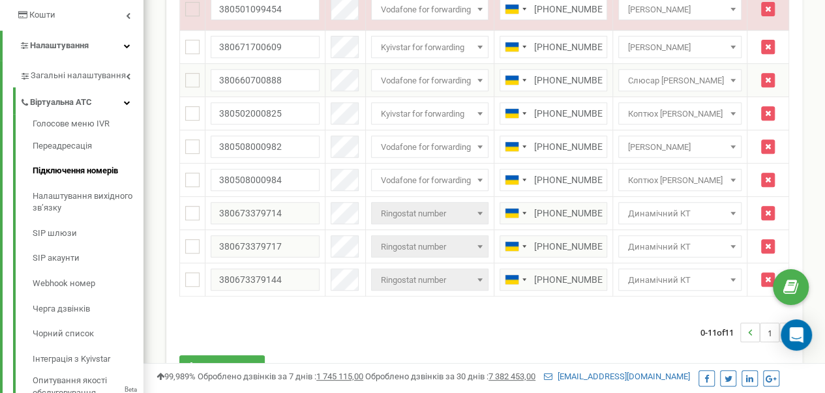
scroll to position [391, 0]
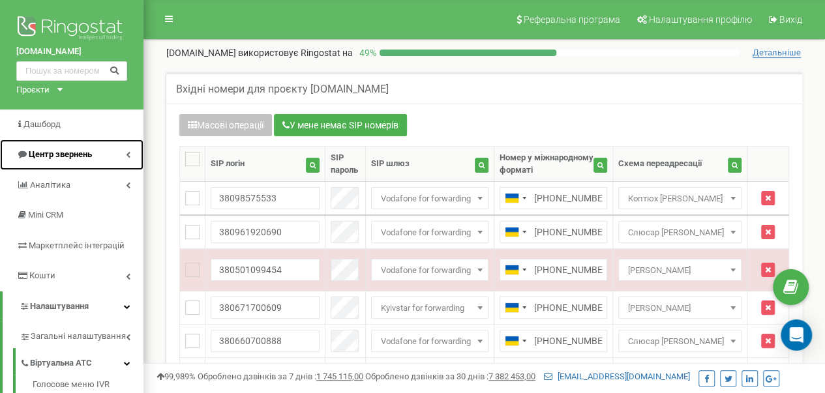
click at [50, 154] on span "Центр звернень" at bounding box center [60, 154] width 63 height 10
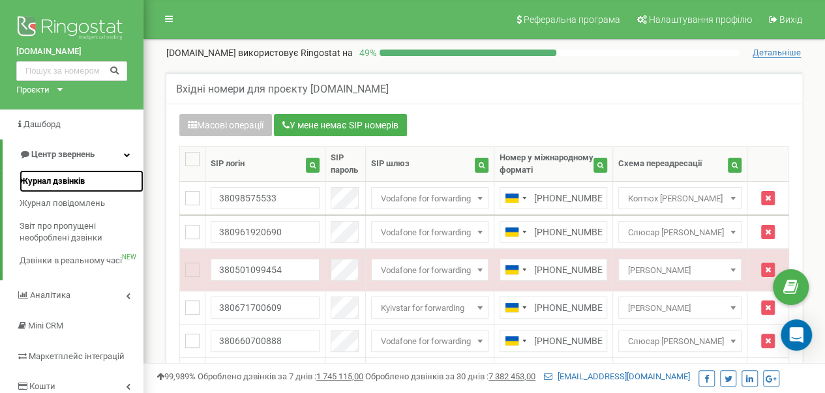
click at [65, 178] on span "Журнал дзвінків" at bounding box center [52, 181] width 65 height 12
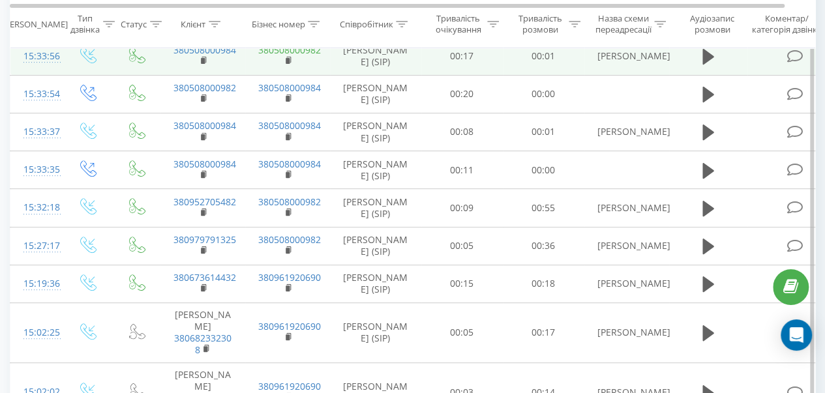
scroll to position [261, 0]
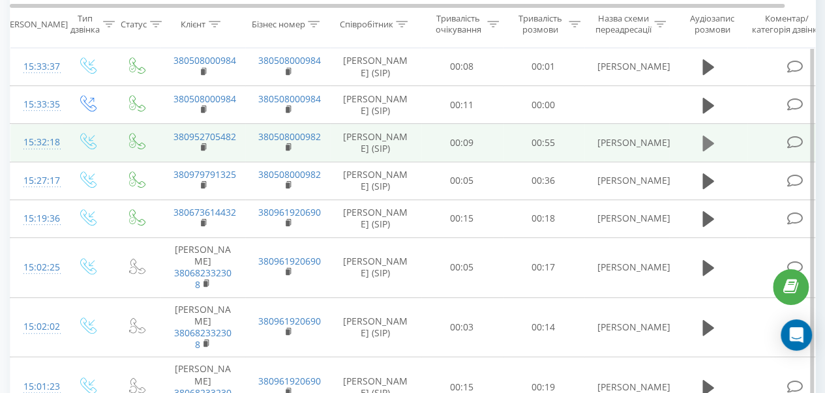
click at [709, 139] on icon at bounding box center [708, 144] width 12 height 16
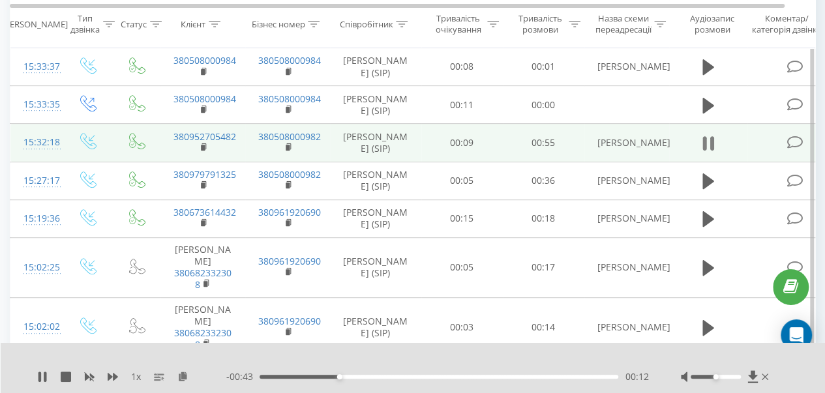
click at [707, 140] on icon at bounding box center [708, 143] width 12 height 18
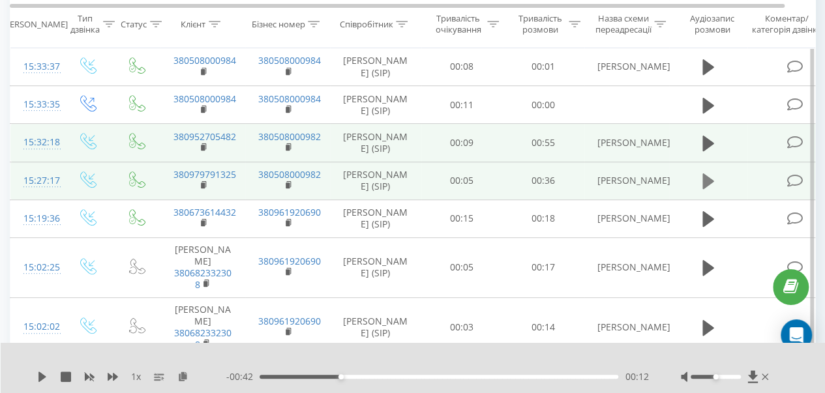
click at [707, 179] on icon at bounding box center [708, 181] width 12 height 16
click at [705, 179] on icon at bounding box center [704, 181] width 4 height 14
click at [36, 375] on div "1 x - 00:28 00:08 00:08" at bounding box center [413, 368] width 825 height 50
click at [41, 376] on icon at bounding box center [42, 377] width 8 height 10
drag, startPoint x: 721, startPoint y: 376, endPoint x: 735, endPoint y: 380, distance: 14.2
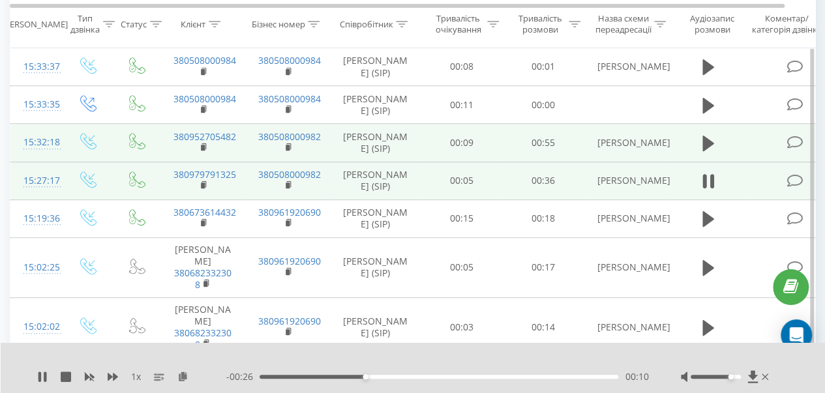
click at [735, 380] on div at bounding box center [726, 376] width 91 height 13
click at [321, 377] on div "00:06" at bounding box center [438, 377] width 359 height 4
click at [740, 378] on div "Accessibility label" at bounding box center [740, 376] width 5 height 5
click at [33, 377] on div "1 x - 00:24 00:12 00:12" at bounding box center [413, 368] width 825 height 50
click at [44, 375] on icon at bounding box center [45, 377] width 3 height 10
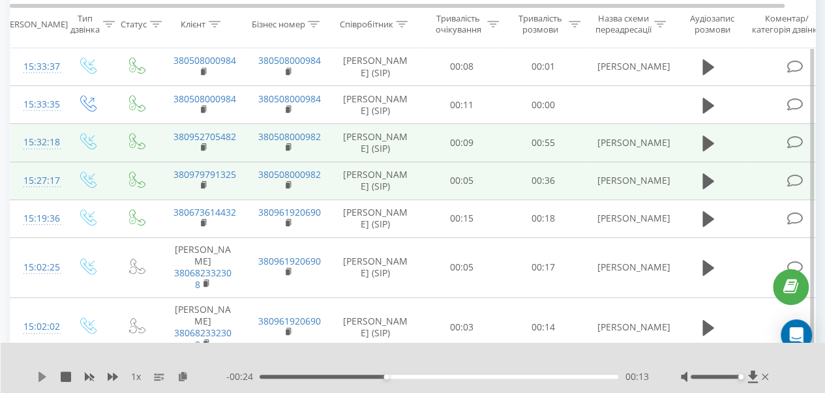
click at [40, 377] on icon at bounding box center [42, 377] width 8 height 10
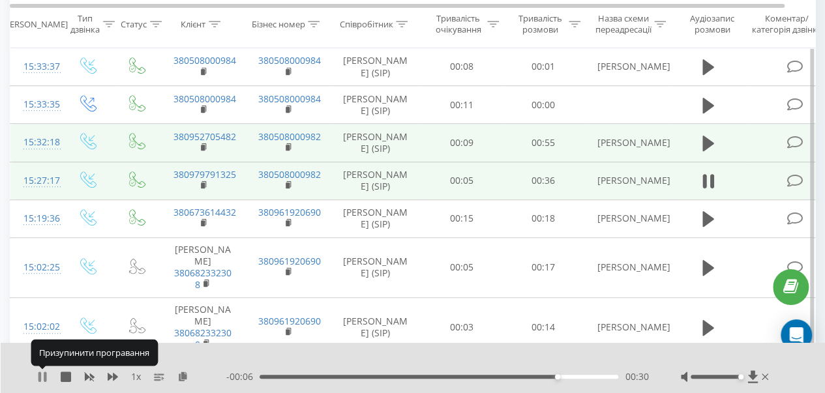
click at [43, 376] on icon at bounding box center [42, 377] width 10 height 10
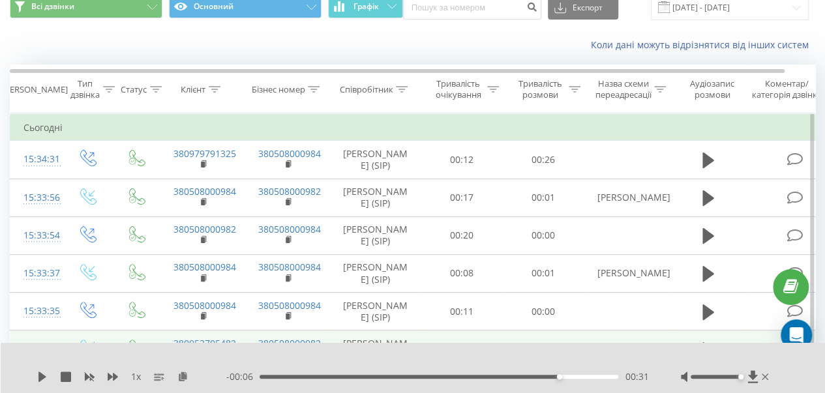
scroll to position [0, 0]
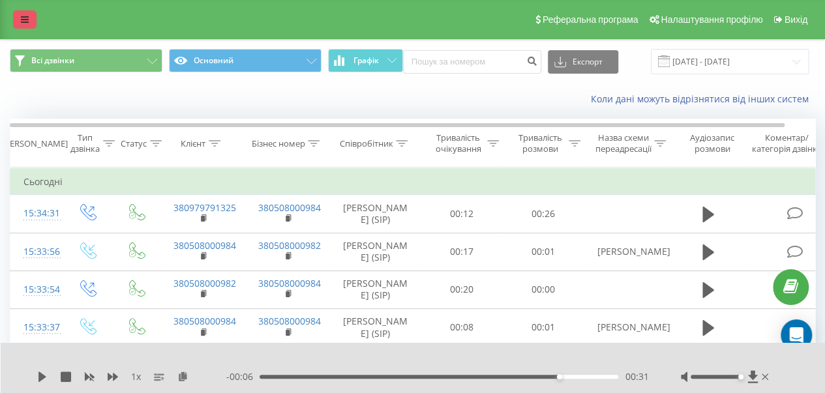
click at [16, 22] on link at bounding box center [24, 19] width 23 height 18
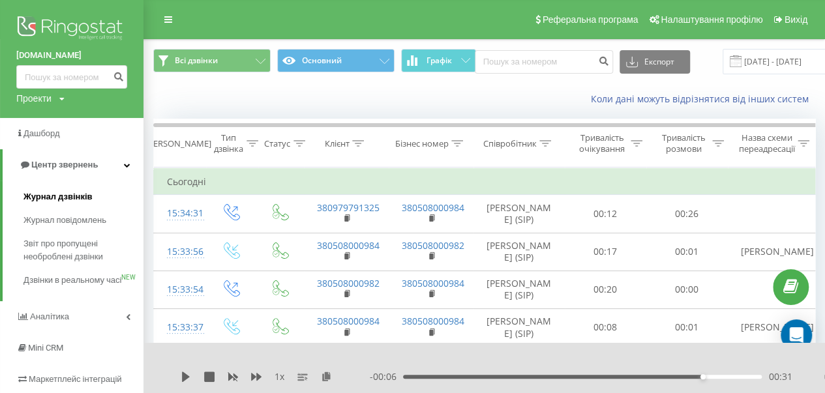
click at [70, 195] on span "Журнал дзвінків" at bounding box center [57, 196] width 69 height 13
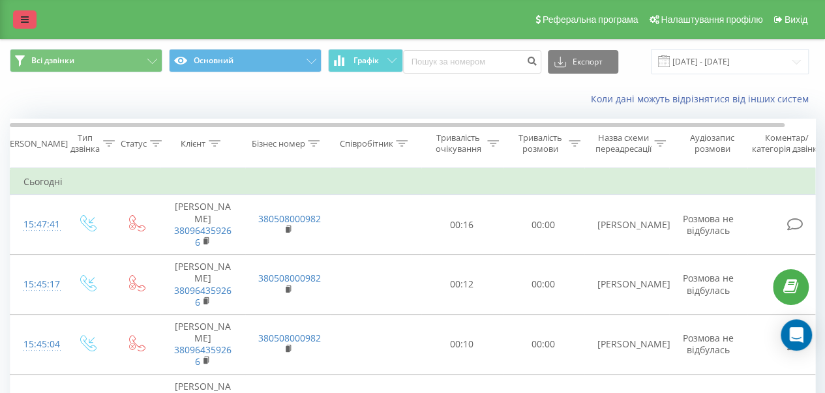
click at [25, 27] on link at bounding box center [24, 19] width 23 height 18
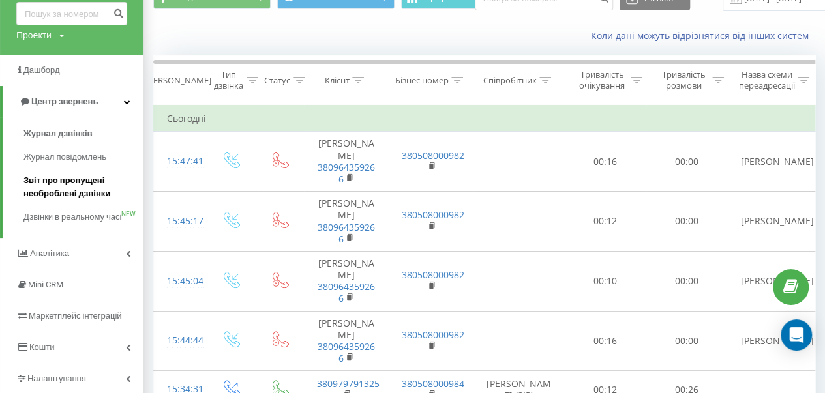
scroll to position [196, 0]
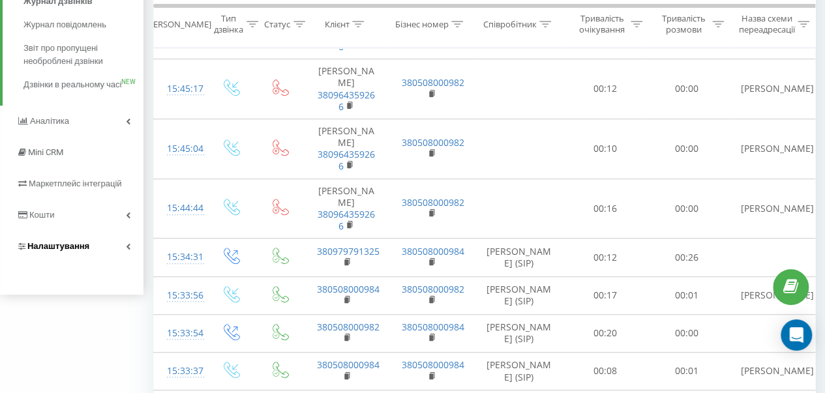
click at [70, 253] on span "Налаштування" at bounding box center [52, 246] width 73 height 13
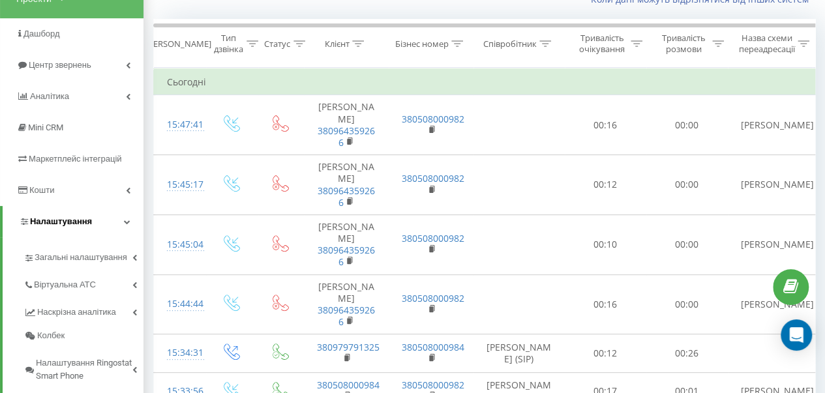
scroll to position [192, 0]
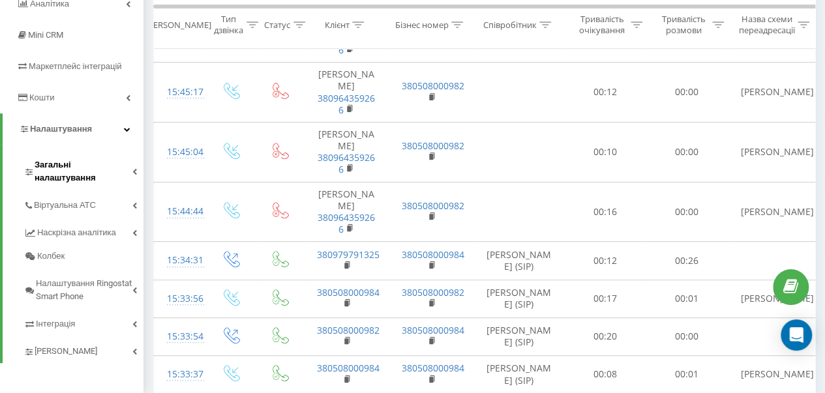
click at [78, 169] on span "Загальні налаштування" at bounding box center [84, 171] width 98 height 26
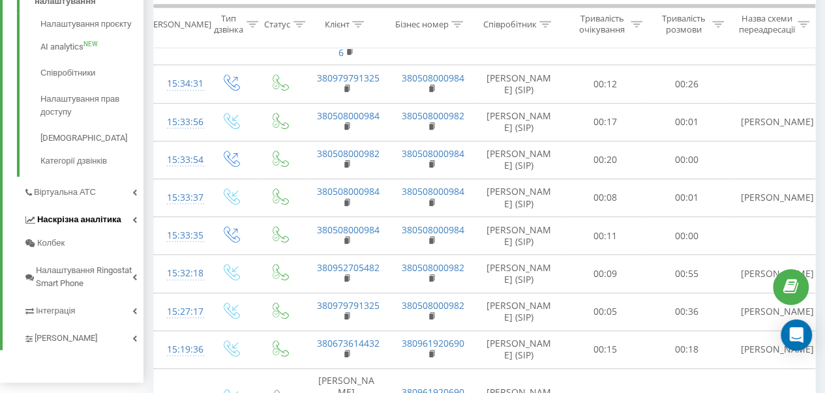
scroll to position [388, 0]
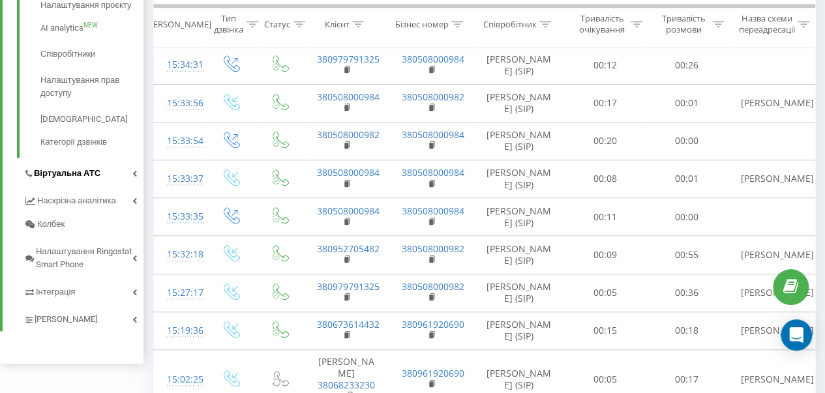
click at [78, 167] on span "Віртуальна АТС" at bounding box center [67, 173] width 66 height 13
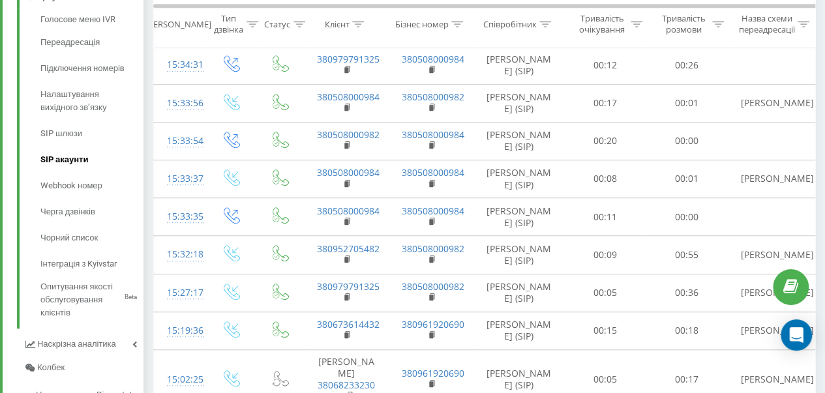
click at [78, 165] on span "SIP акаунти" at bounding box center [64, 159] width 48 height 13
